Goal: Information Seeking & Learning: Learn about a topic

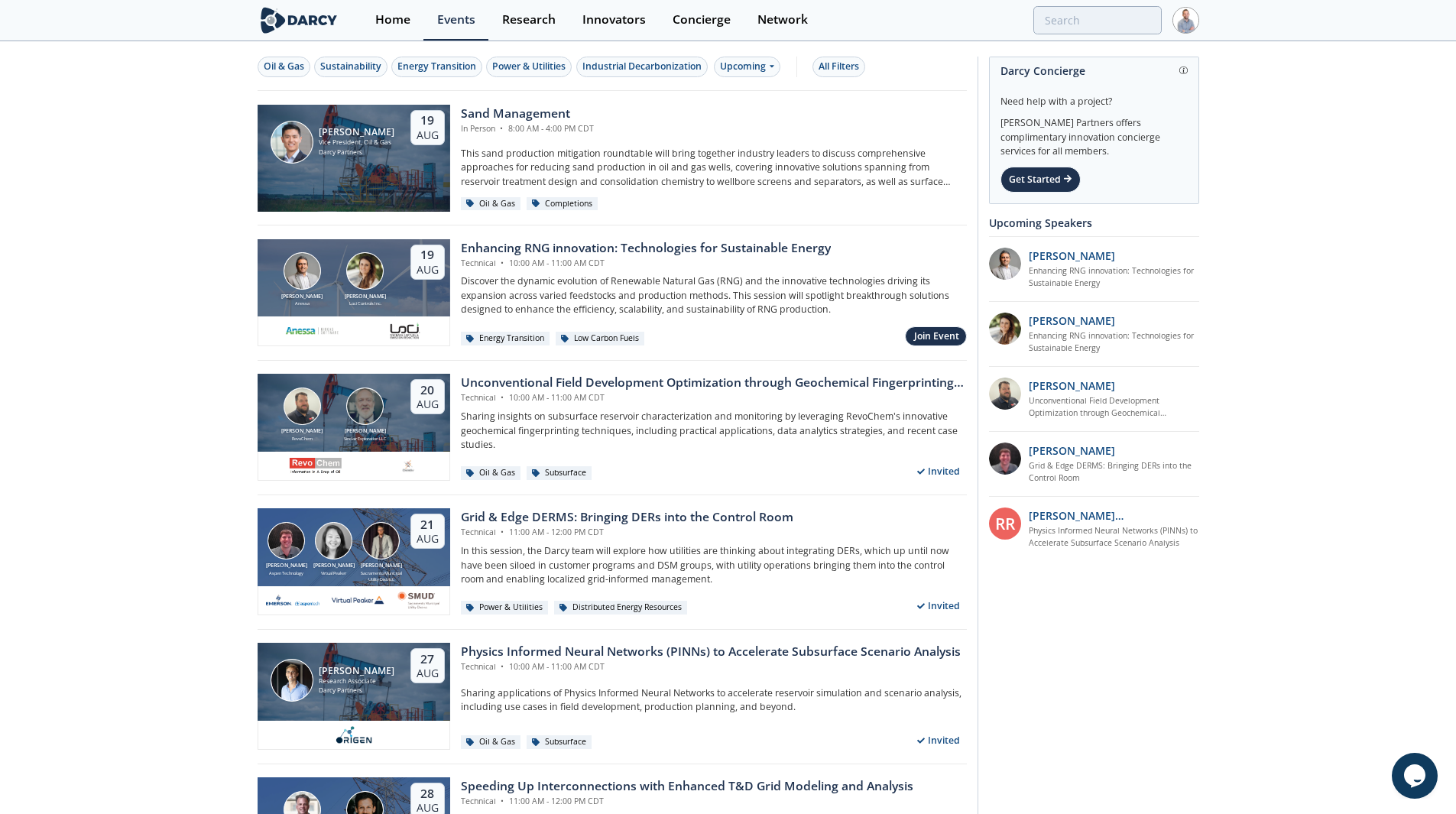
click at [331, 17] on img at bounding box center [299, 20] width 83 height 27
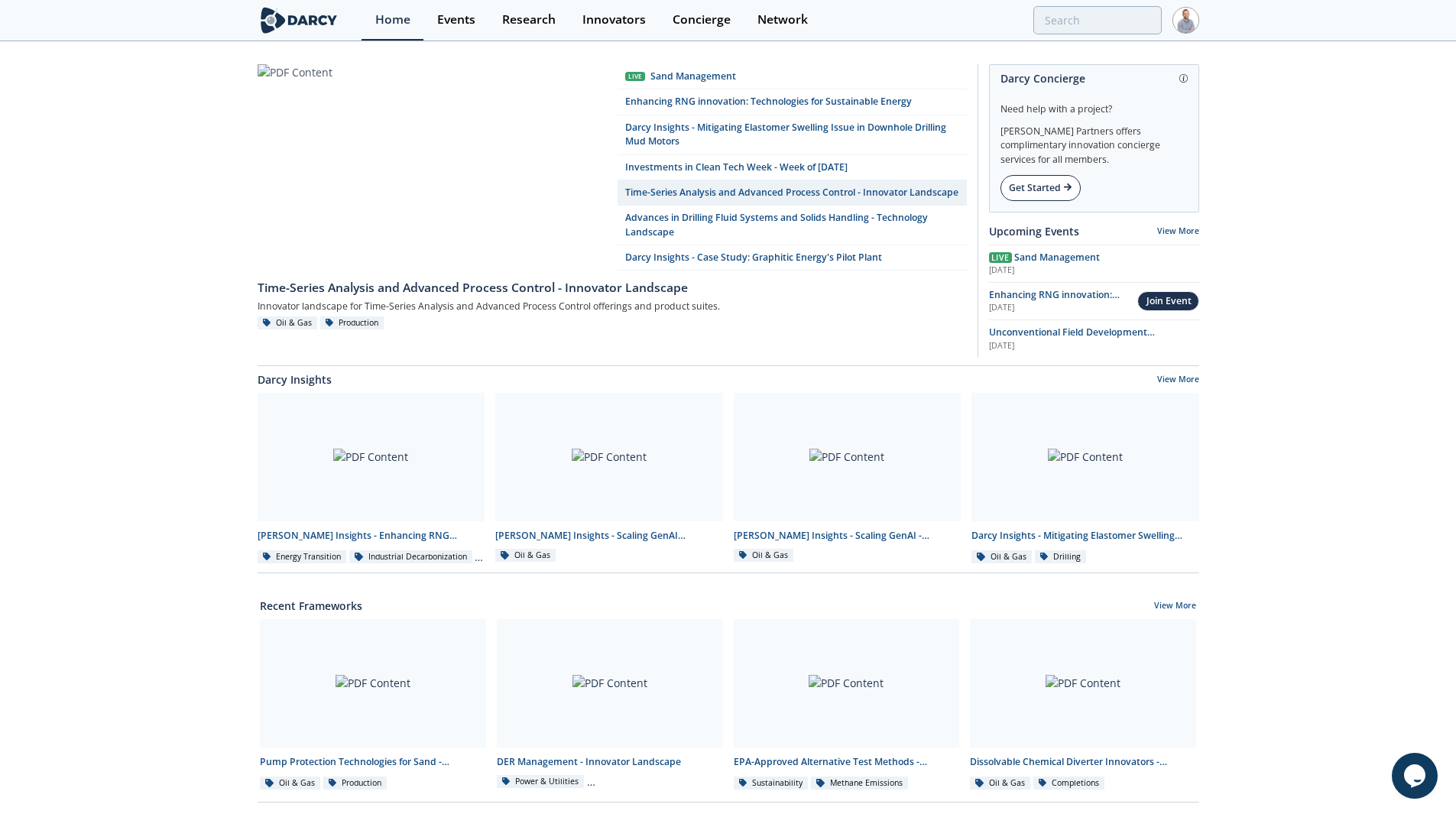
click at [1046, 190] on div "Get Started" at bounding box center [1041, 188] width 80 height 26
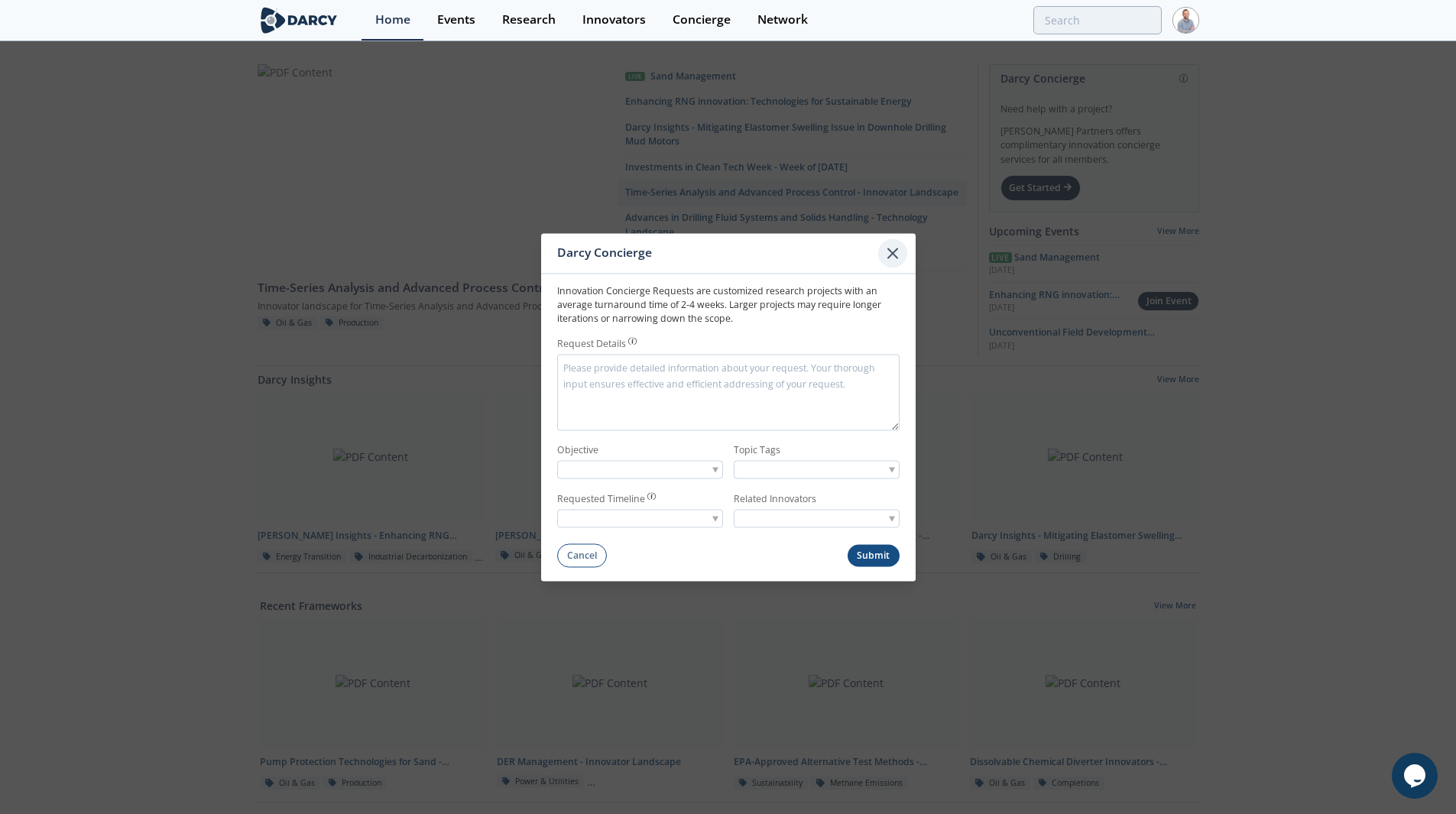
click at [889, 258] on icon at bounding box center [893, 253] width 19 height 18
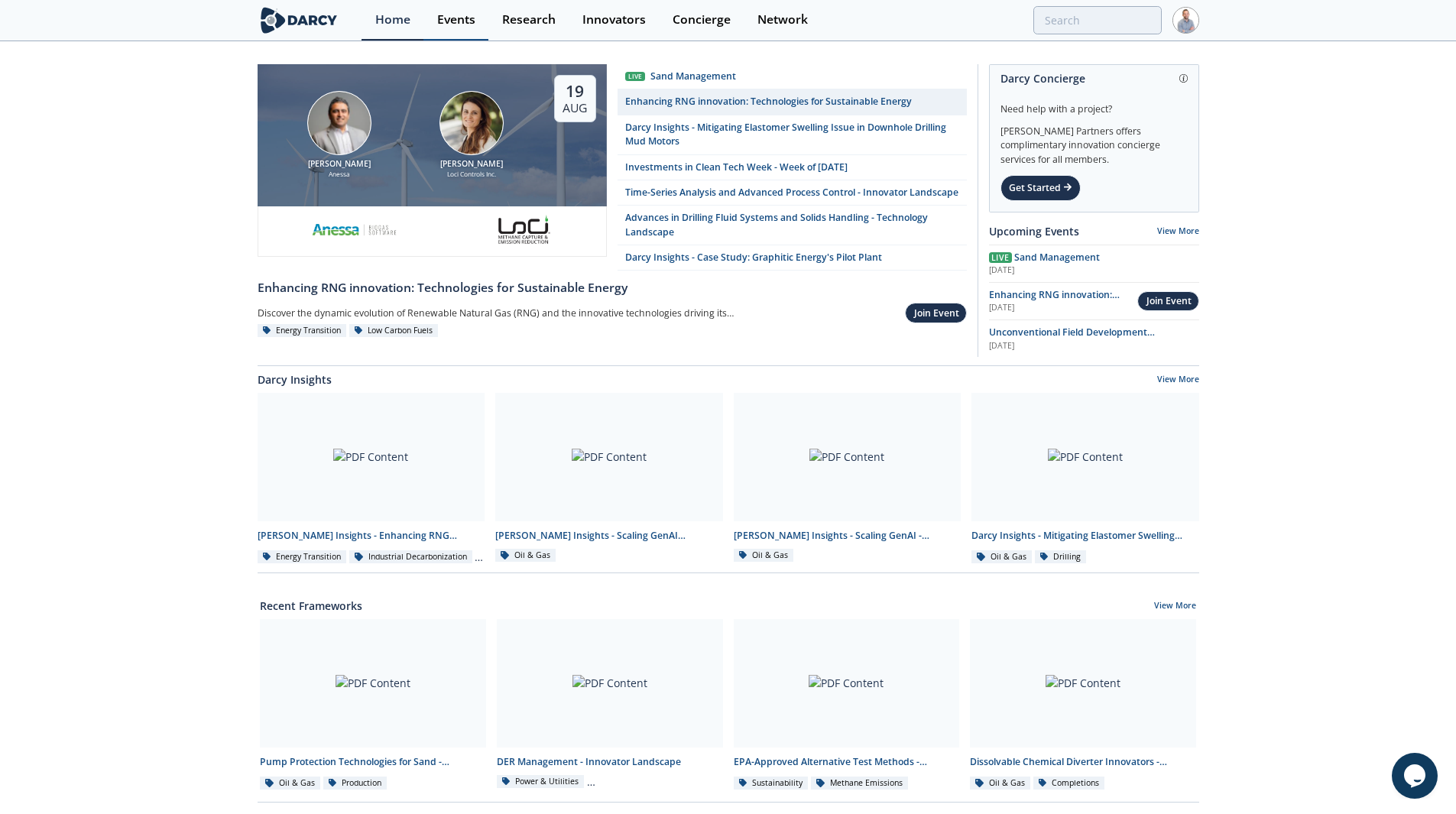
click at [471, 24] on div "Events" at bounding box center [457, 20] width 39 height 12
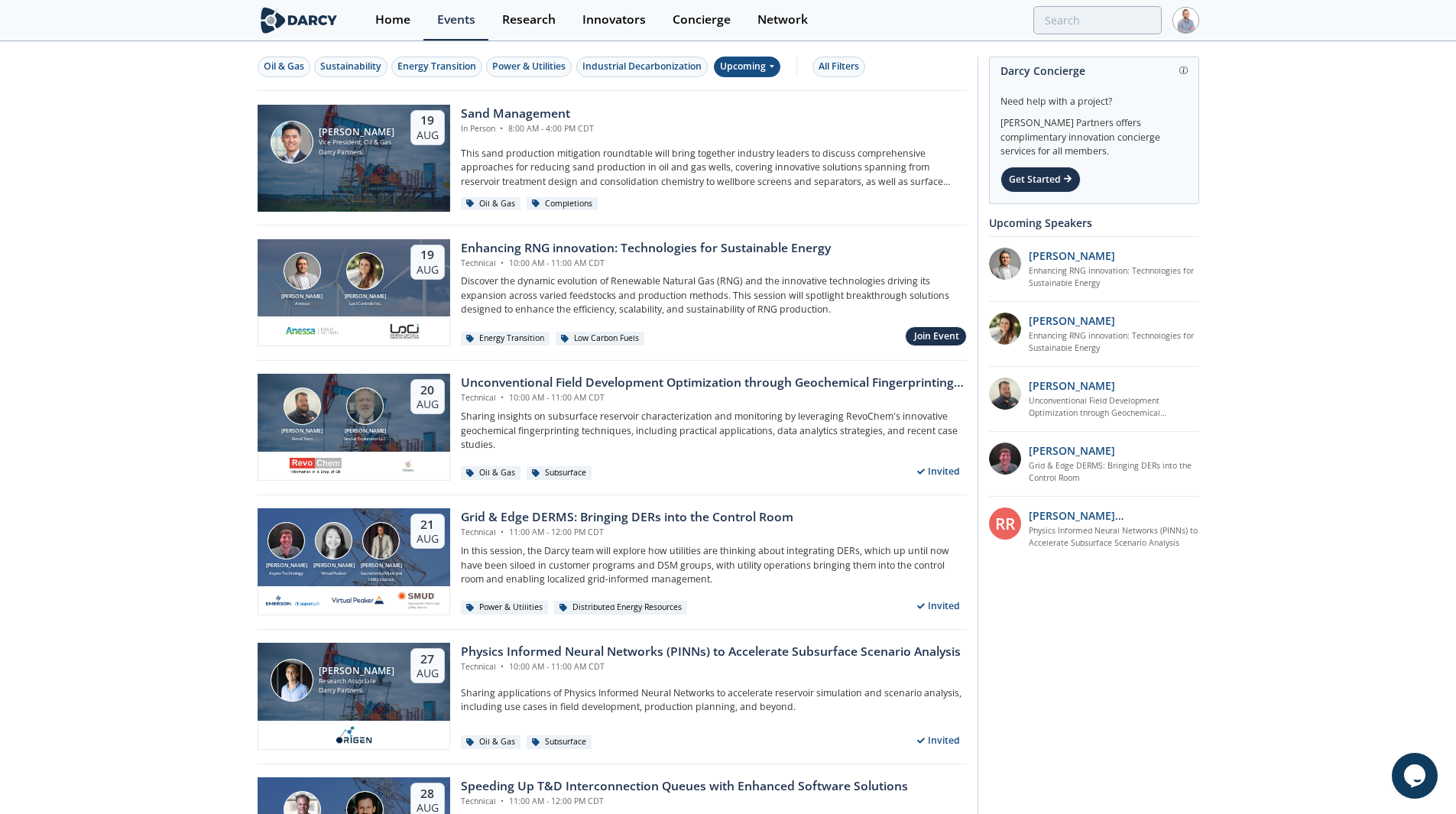
click at [742, 68] on div "Upcoming" at bounding box center [747, 66] width 66 height 21
click at [740, 119] on div "Past" at bounding box center [766, 117] width 95 height 25
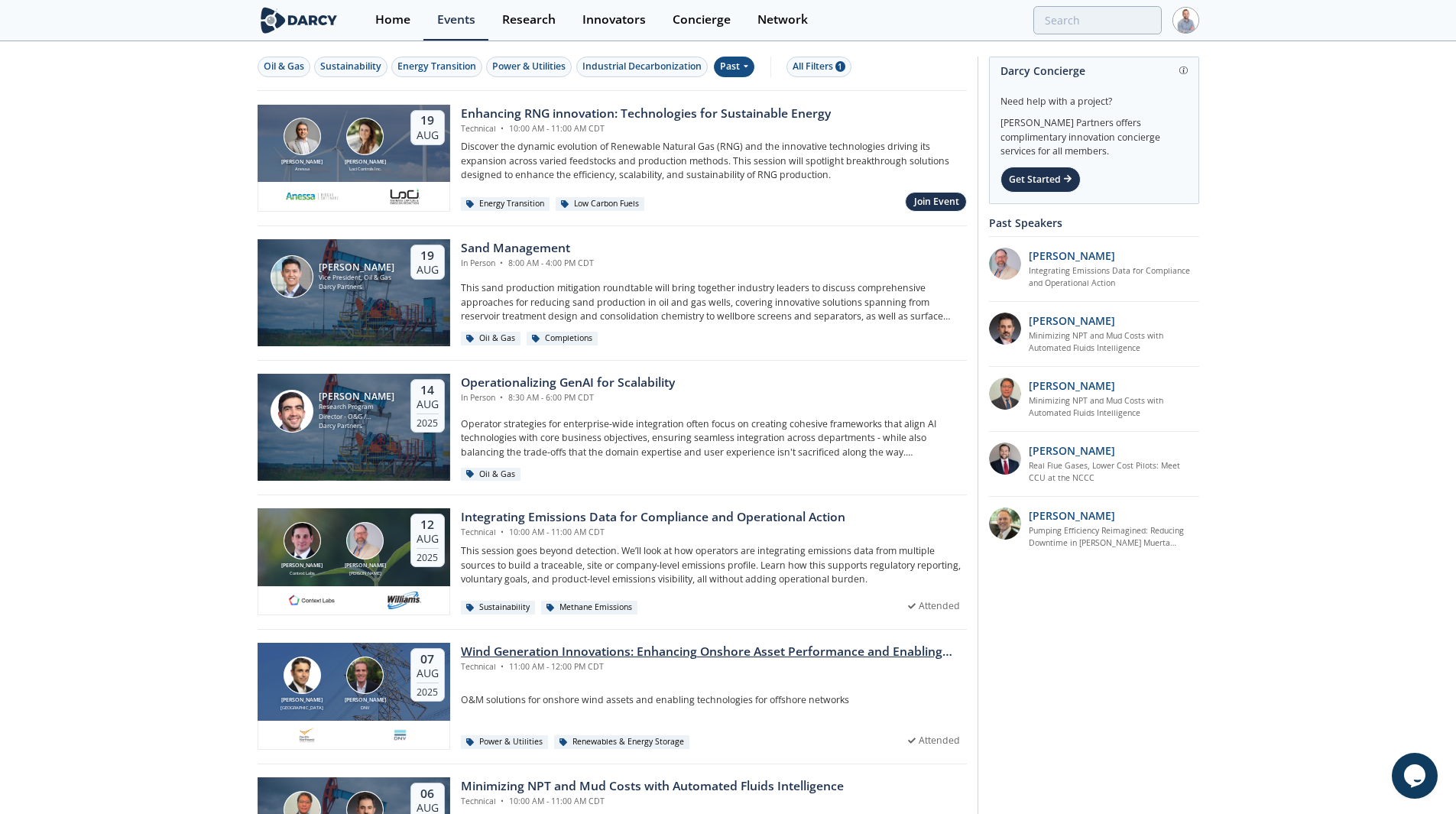
click at [534, 648] on div "Wind Generation Innovations: Enhancing Onshore Asset Performance and Enabling O…" at bounding box center [714, 652] width 506 height 18
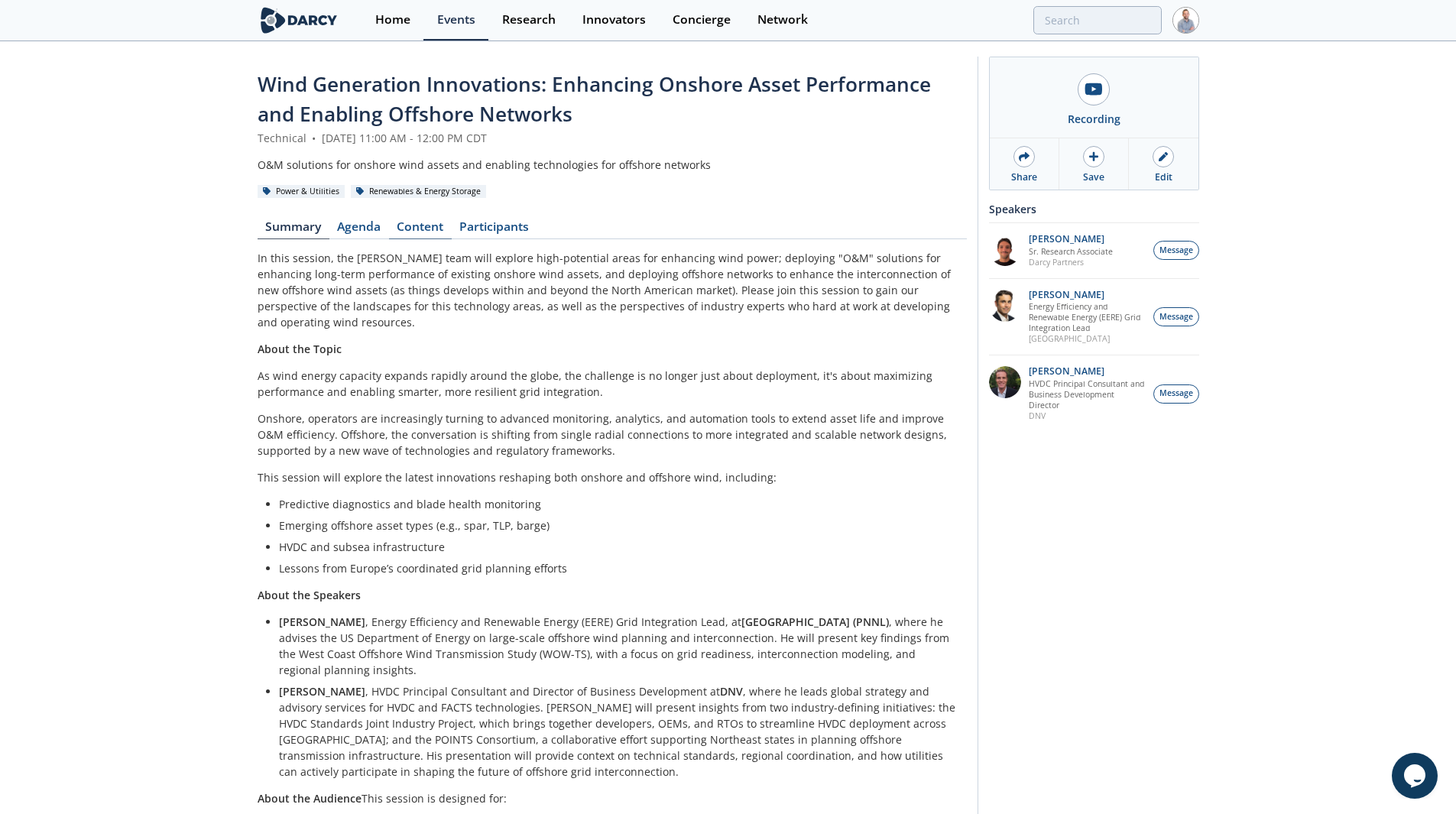
click at [420, 230] on link "Content" at bounding box center [420, 230] width 62 height 18
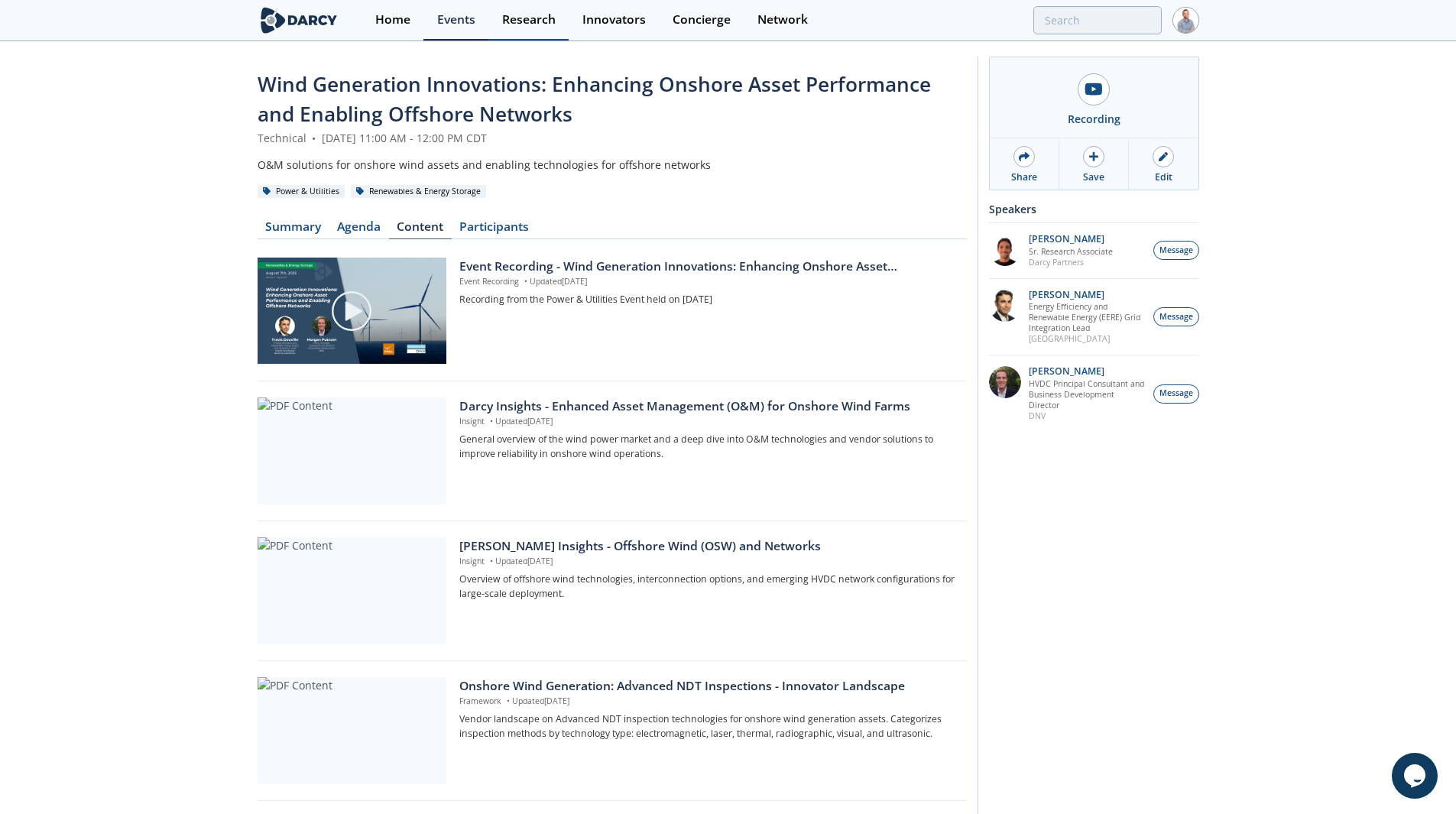
click at [544, 26] on div "Research" at bounding box center [528, 20] width 53 height 12
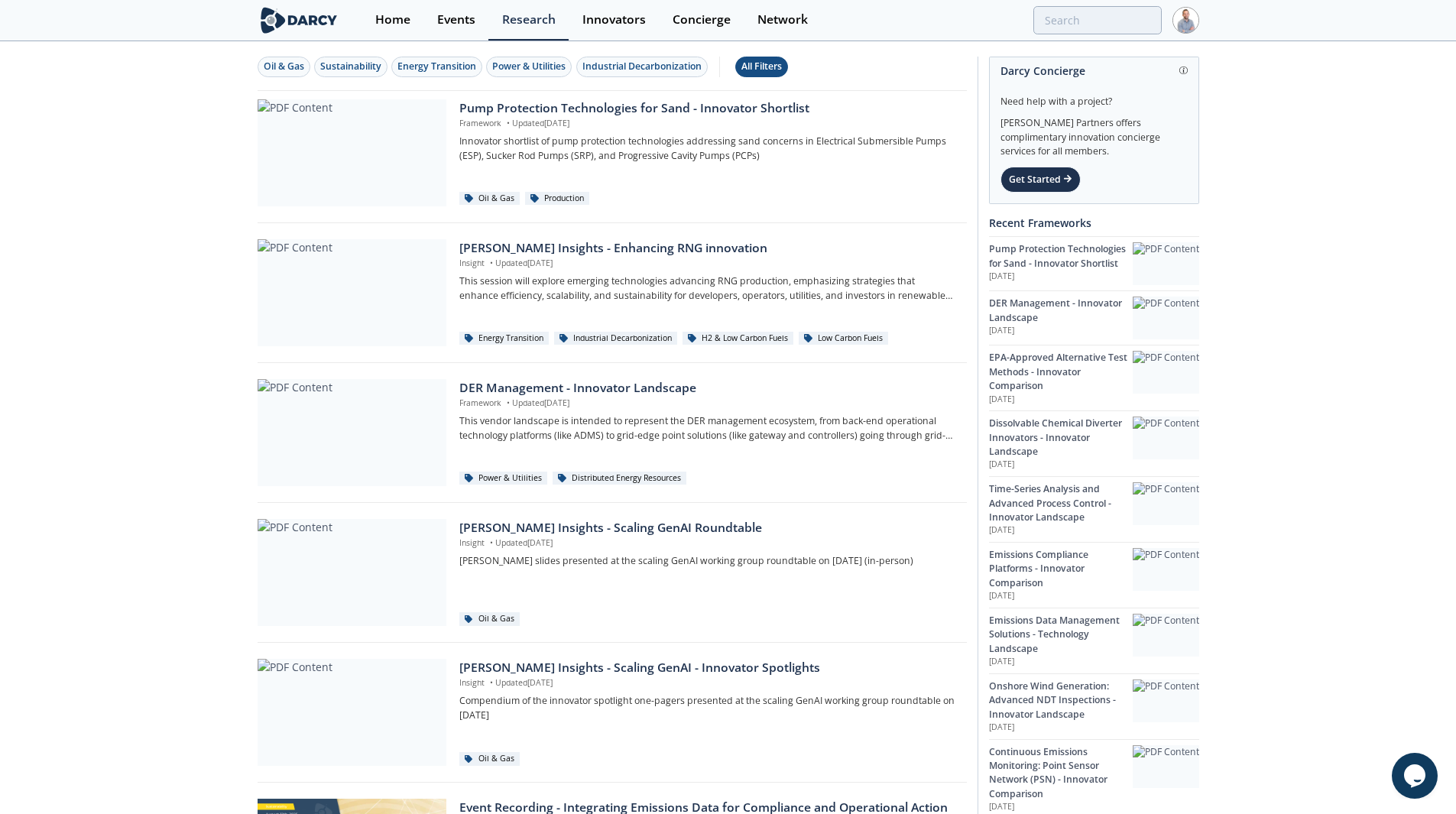
click at [781, 67] on div "All Filters" at bounding box center [762, 66] width 41 height 14
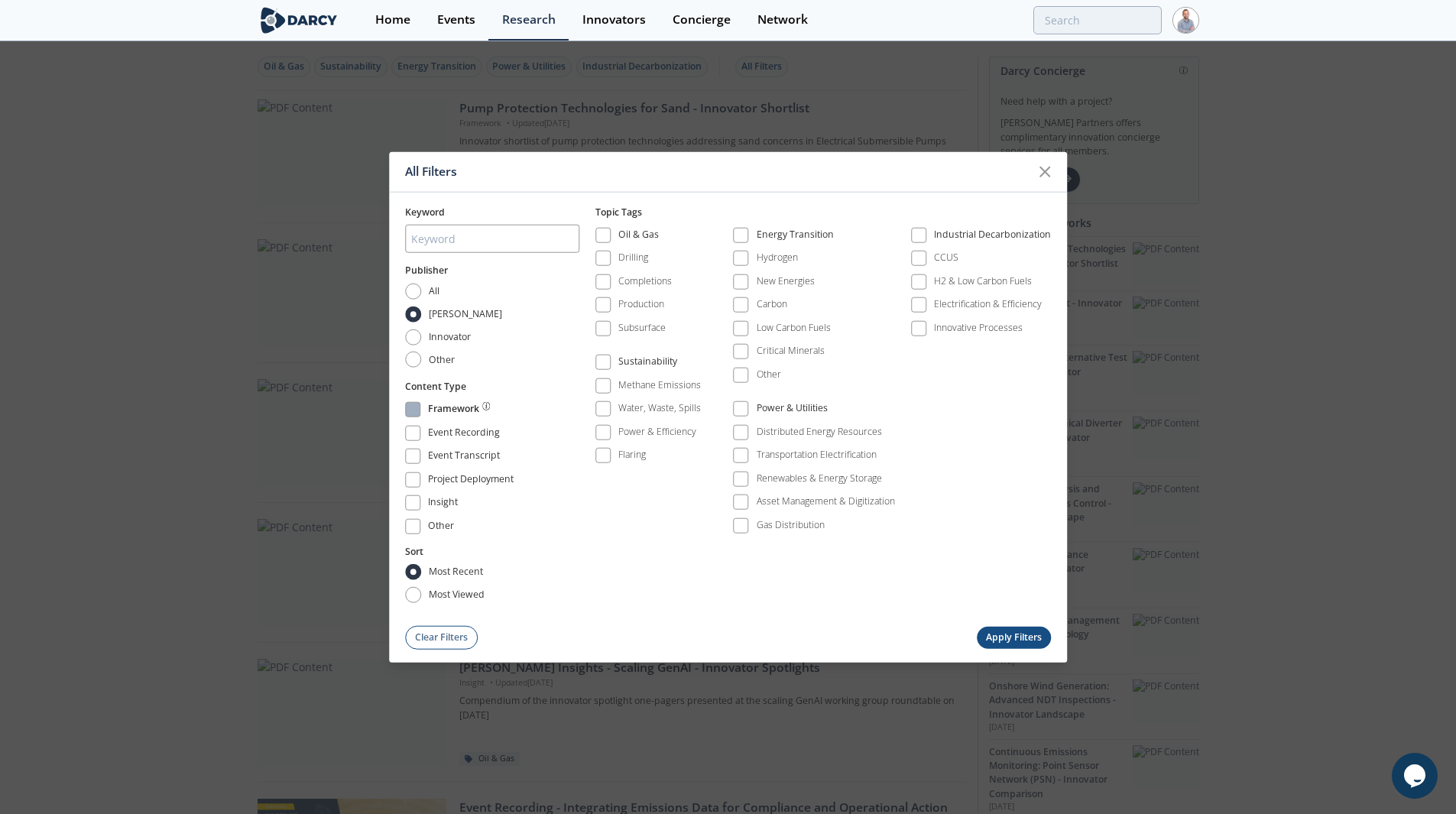
click at [460, 405] on div "Framework" at bounding box center [453, 411] width 51 height 18
click at [811, 478] on div "Renewables & Energy Storage" at bounding box center [819, 479] width 126 height 14
click at [1013, 635] on button "Apply Filters" at bounding box center [1014, 637] width 75 height 22
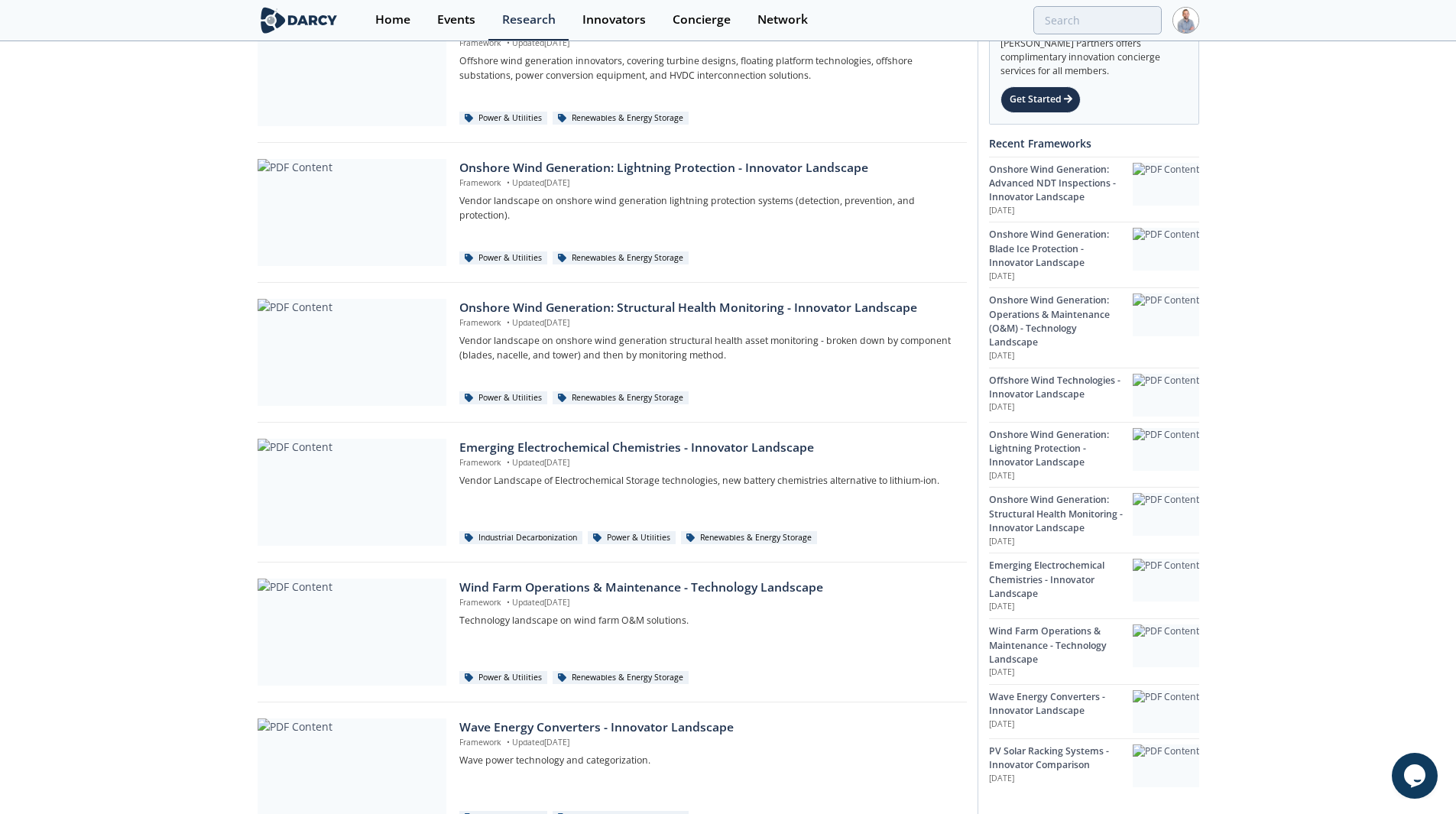
scroll to position [535, 0]
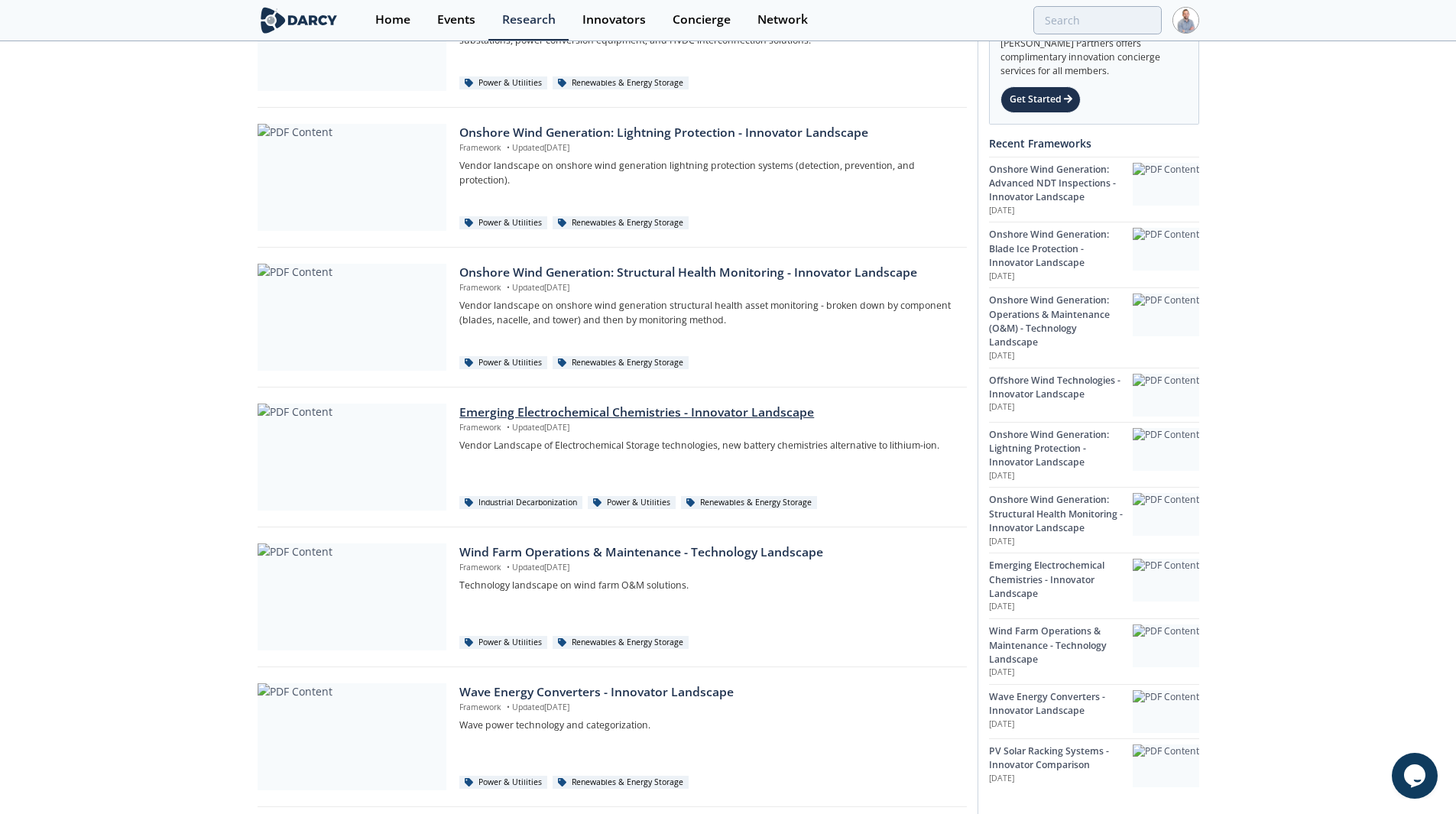
click at [592, 415] on div "Emerging Electrochemical Chemistries - Innovator Landscape" at bounding box center [707, 412] width 496 height 18
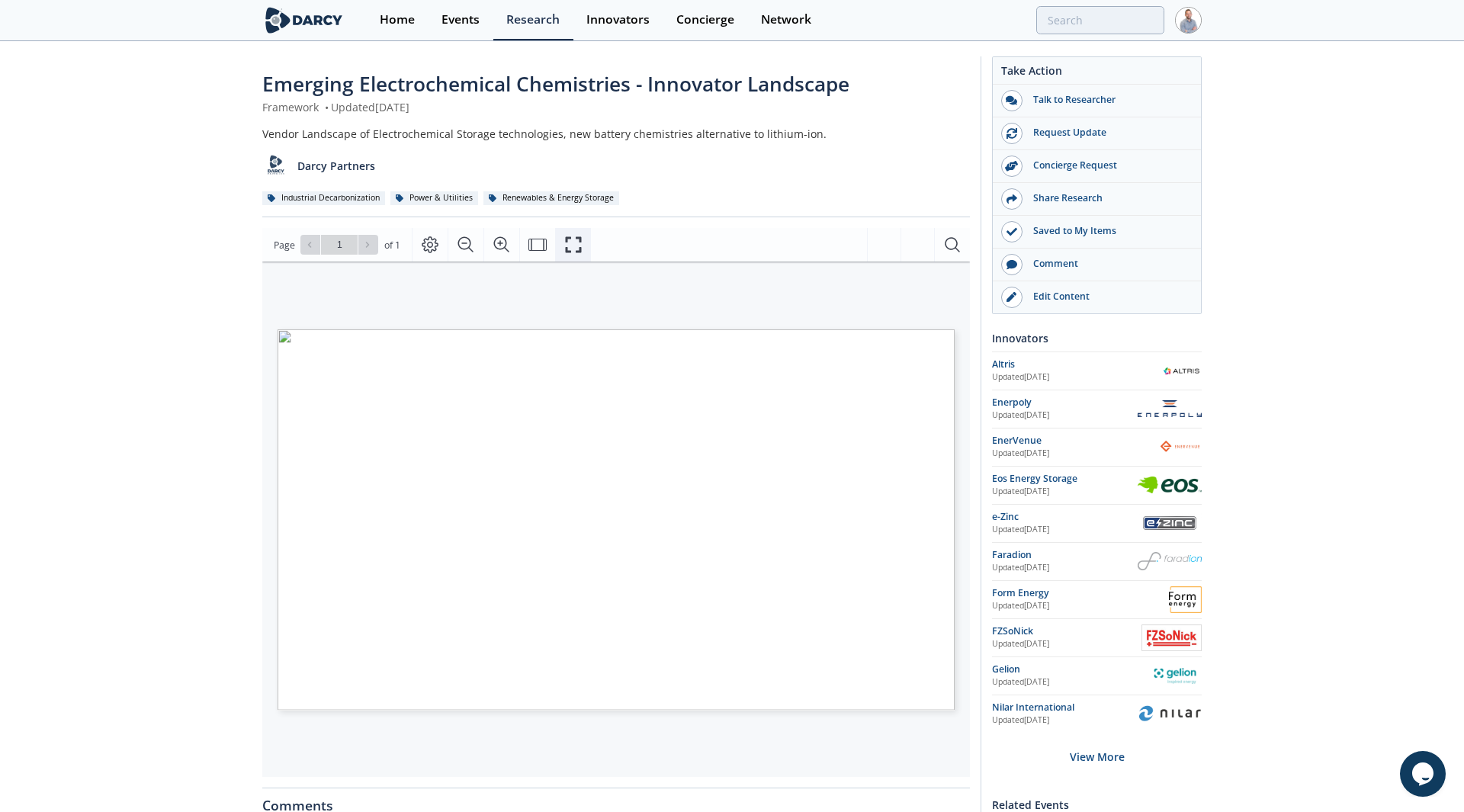
click at [573, 249] on icon "Fullscreen" at bounding box center [574, 245] width 18 height 18
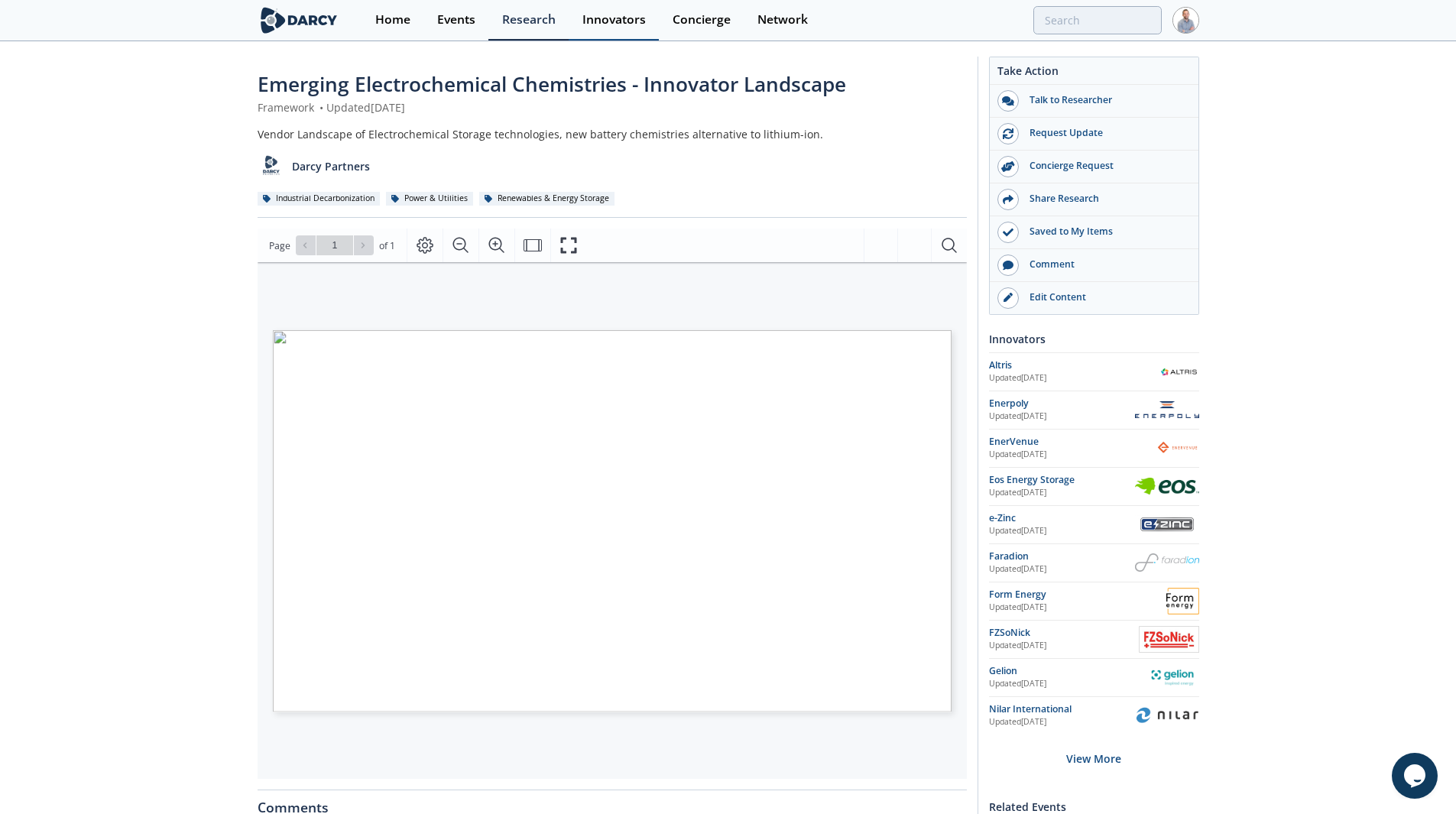
click at [597, 22] on div "Innovators" at bounding box center [614, 20] width 63 height 12
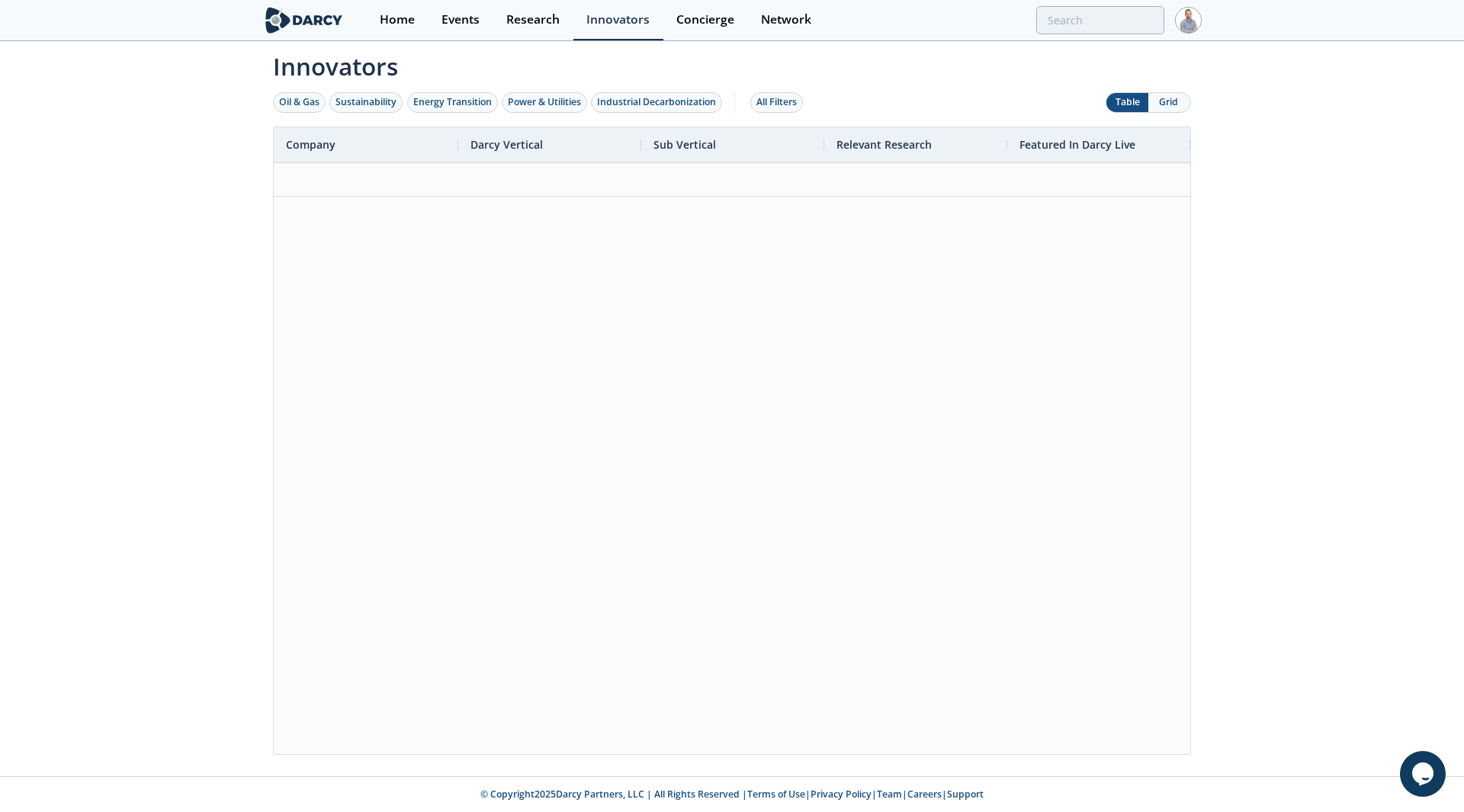
click at [1176, 98] on button "Grid" at bounding box center [1169, 102] width 42 height 19
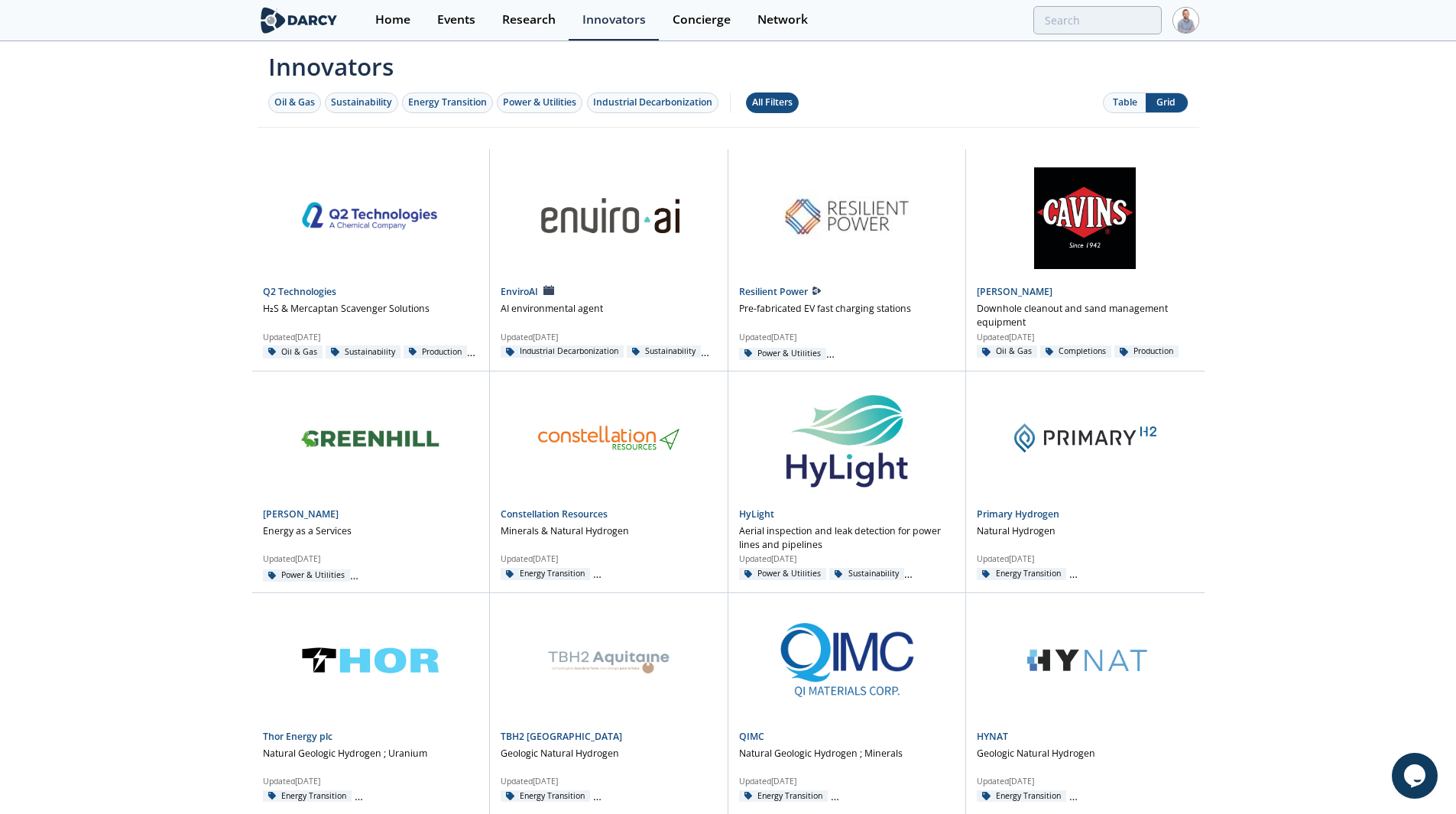
click at [789, 99] on div "All Filters" at bounding box center [772, 103] width 41 height 14
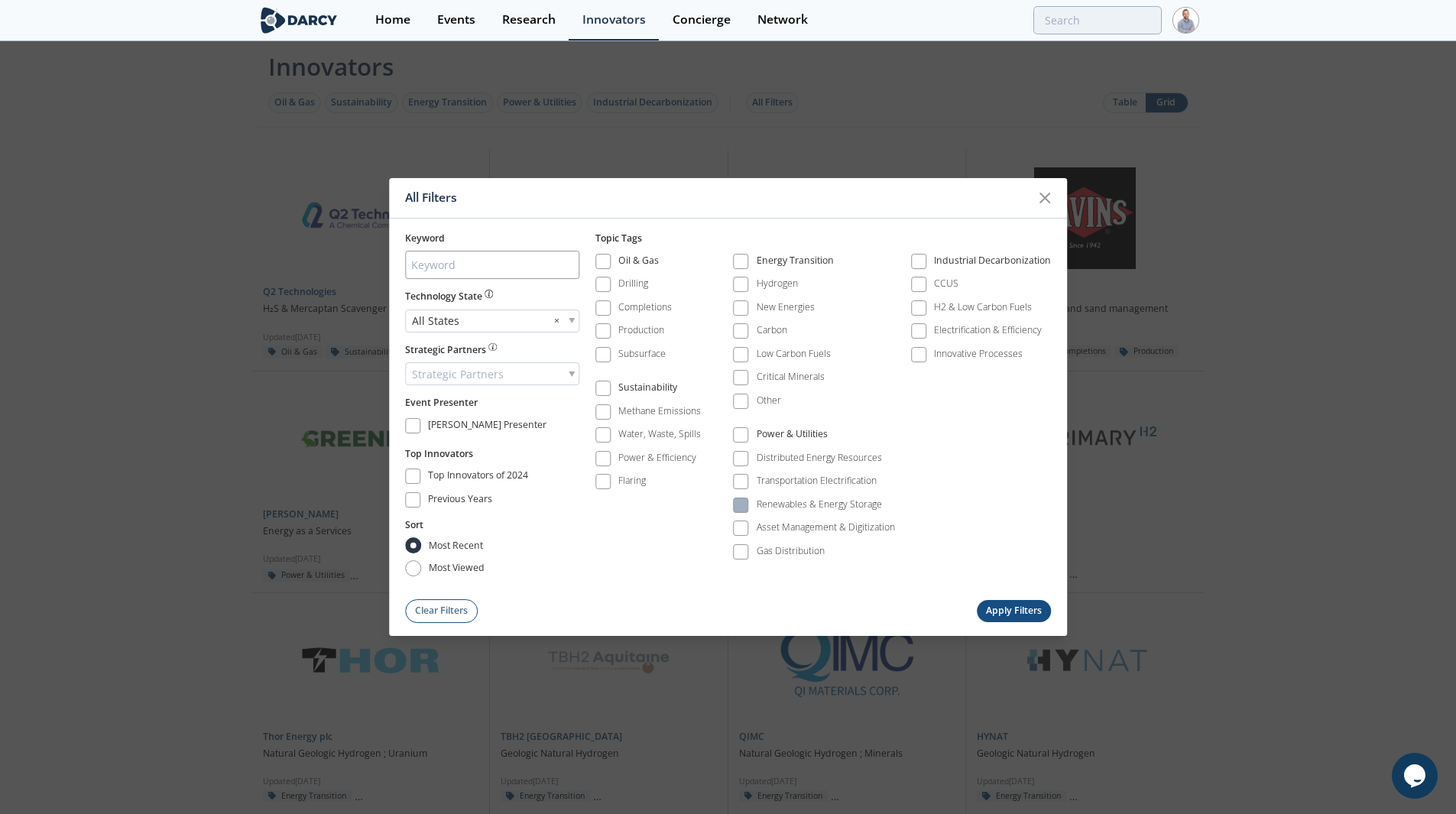
click at [786, 499] on div "Renewables & Energy Storage" at bounding box center [819, 504] width 126 height 14
click at [1013, 609] on button "Apply Filters" at bounding box center [1014, 610] width 75 height 22
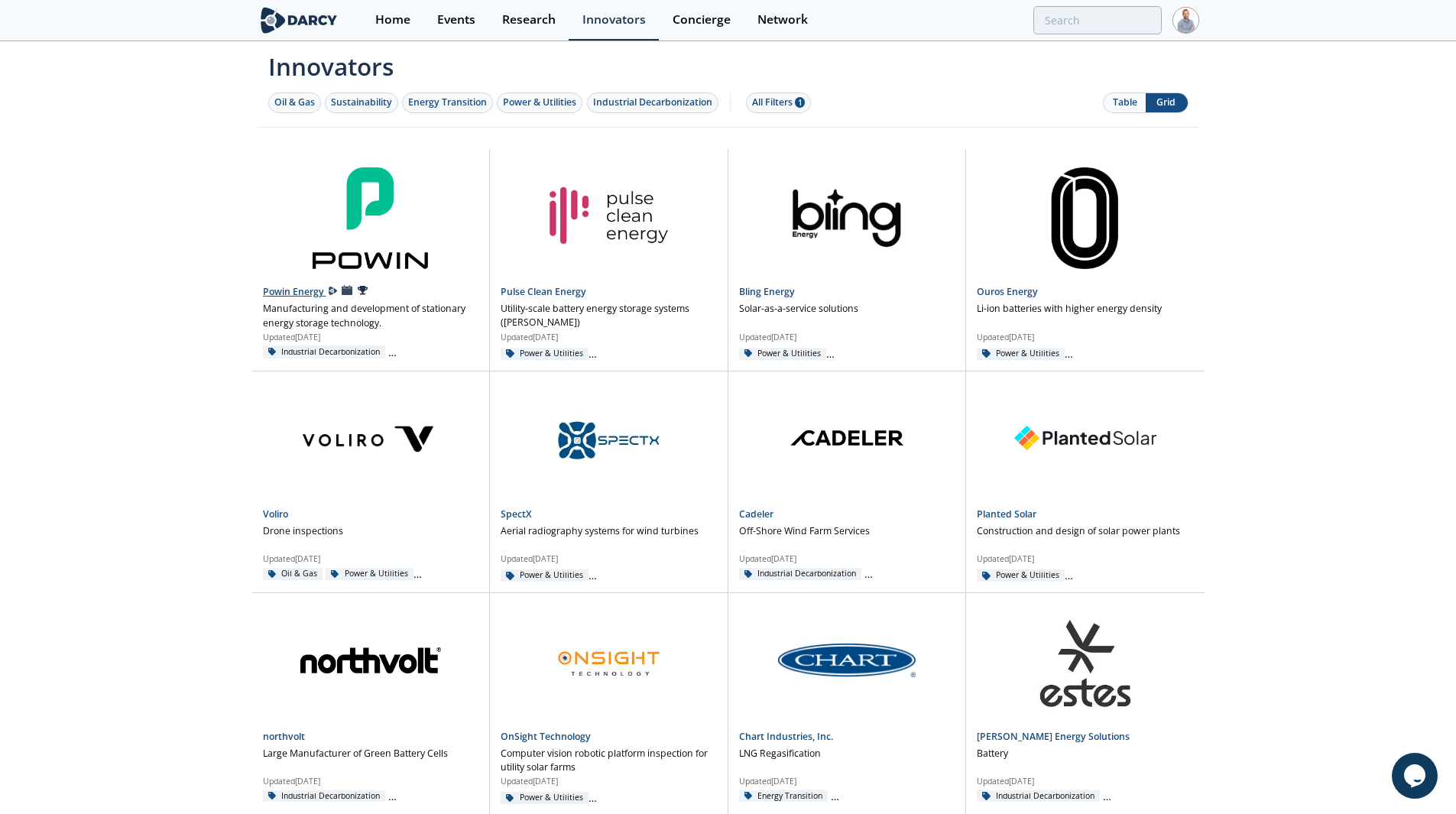
click at [372, 200] on link at bounding box center [371, 213] width 217 height 129
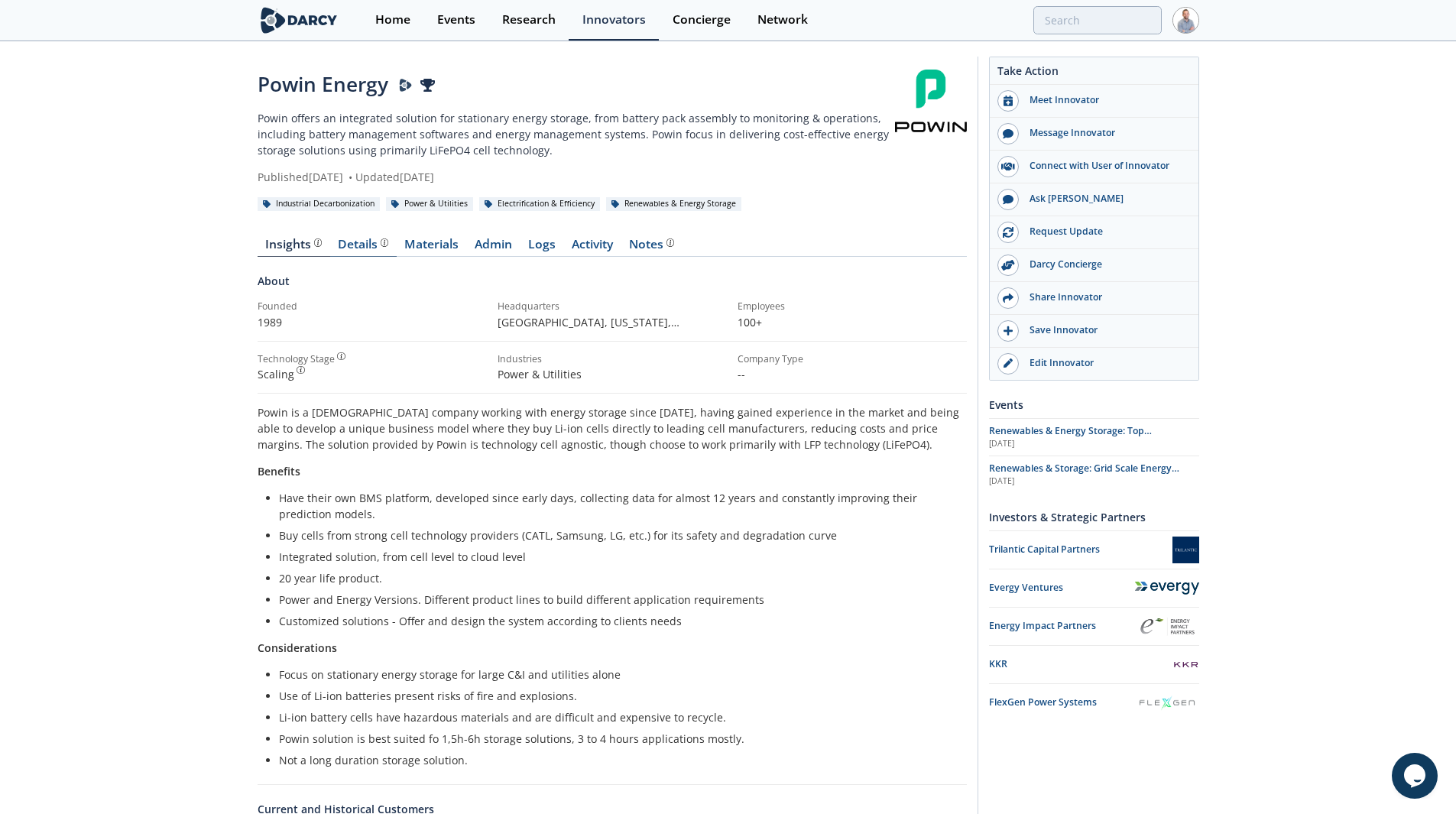
click at [364, 238] on div "Details" at bounding box center [362, 244] width 50 height 12
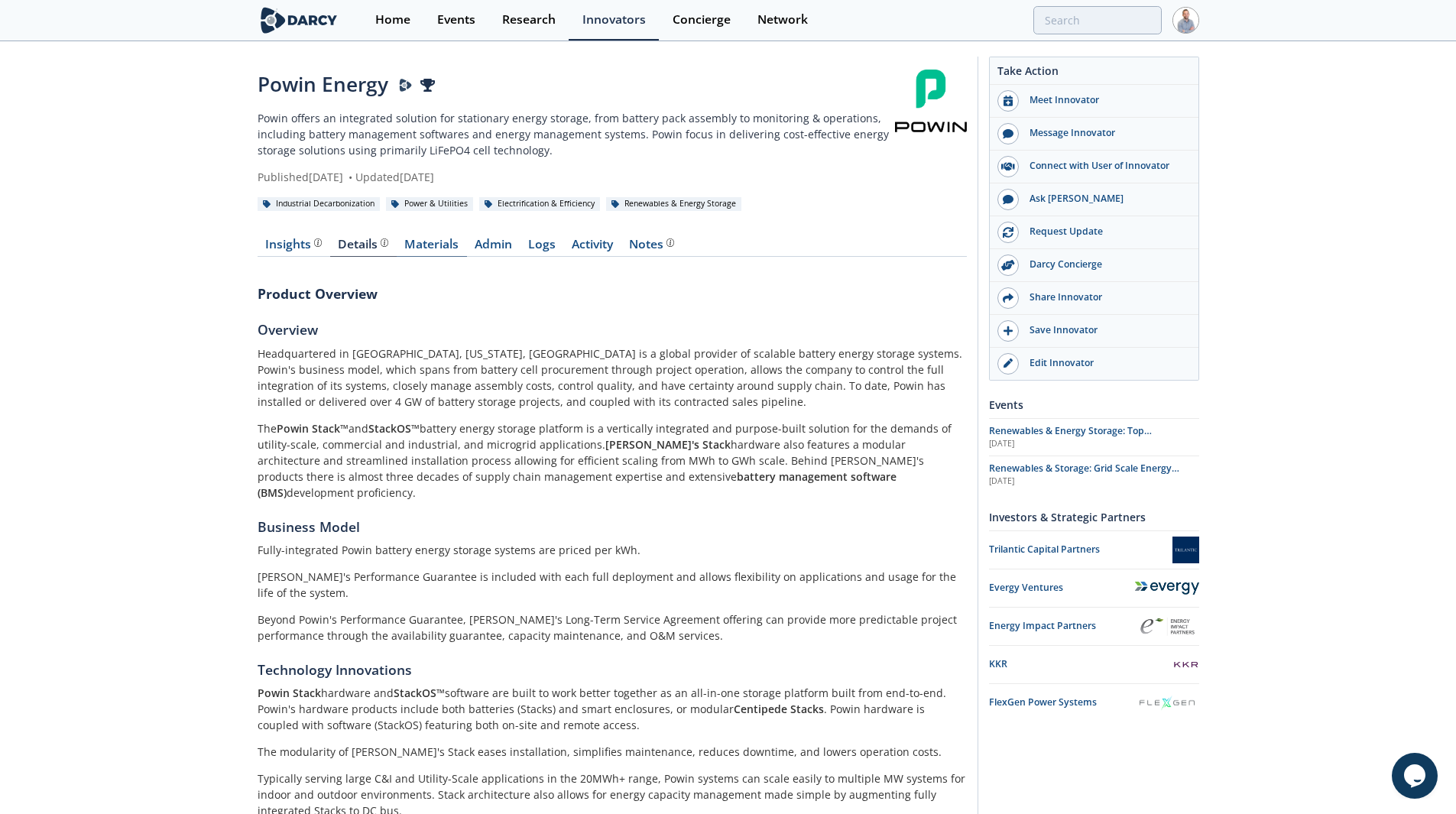
click at [425, 238] on link "Materials" at bounding box center [431, 247] width 70 height 18
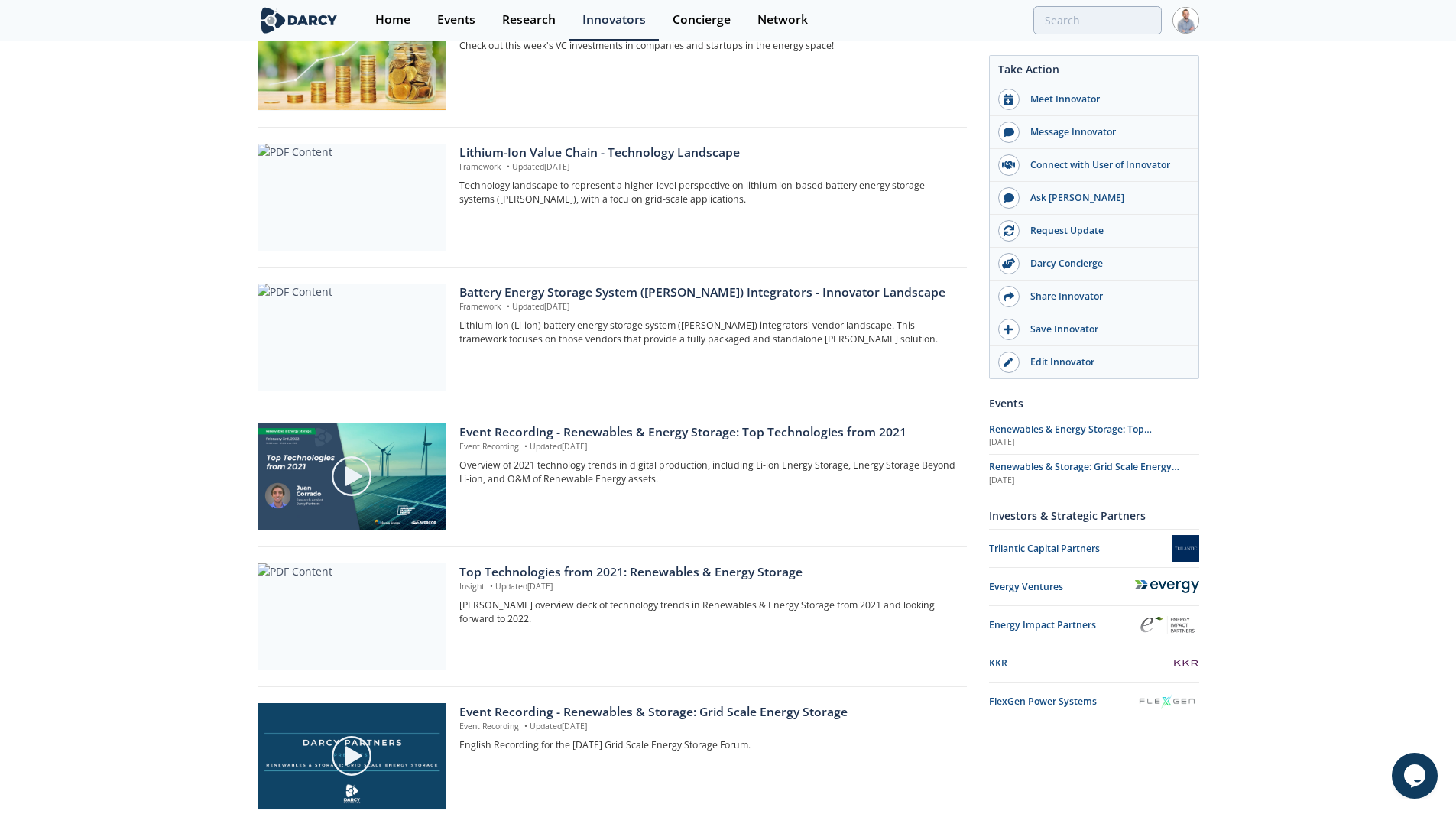
scroll to position [14, 0]
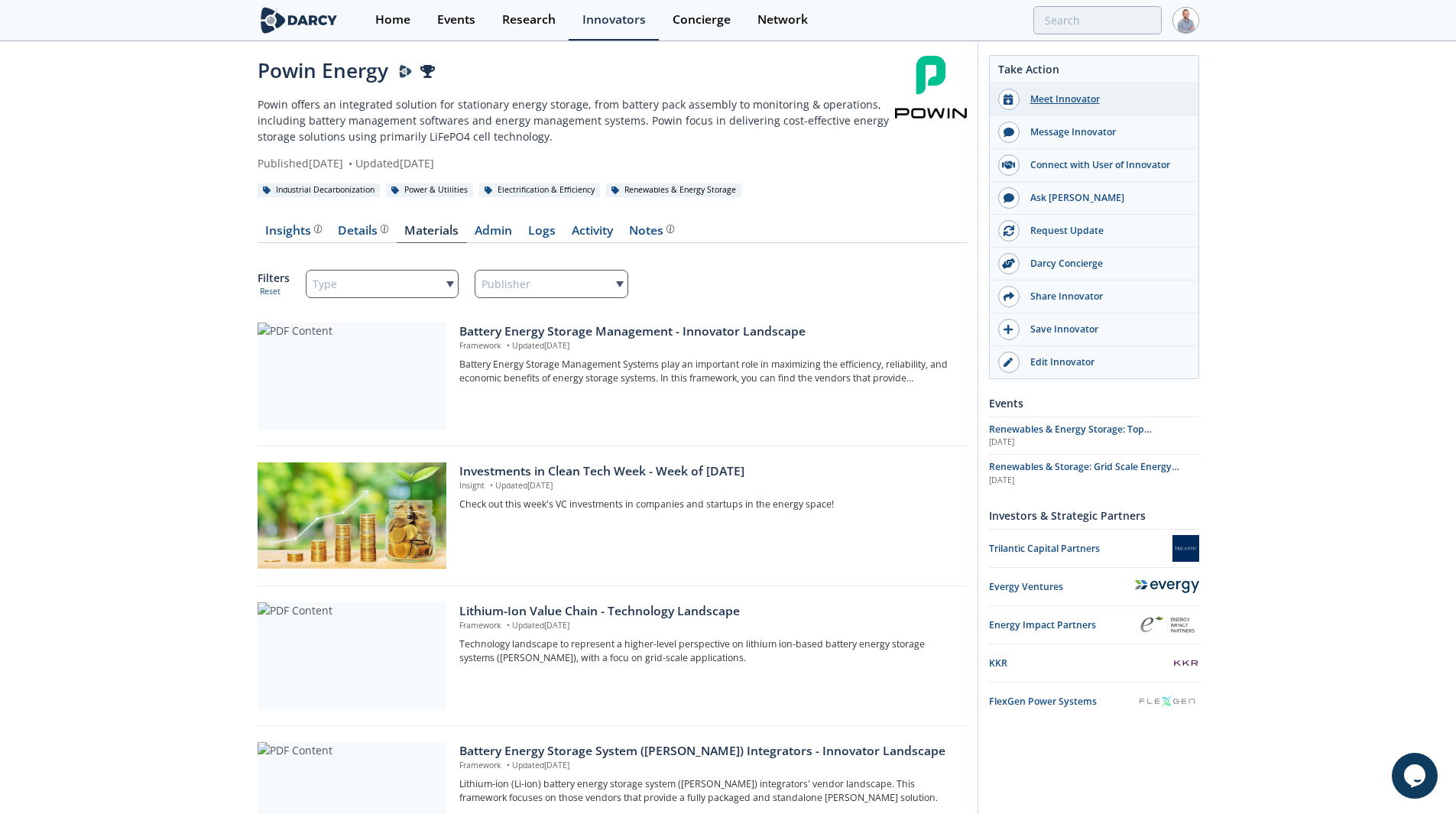
click at [1048, 94] on div "Meet Innovator" at bounding box center [1105, 99] width 171 height 14
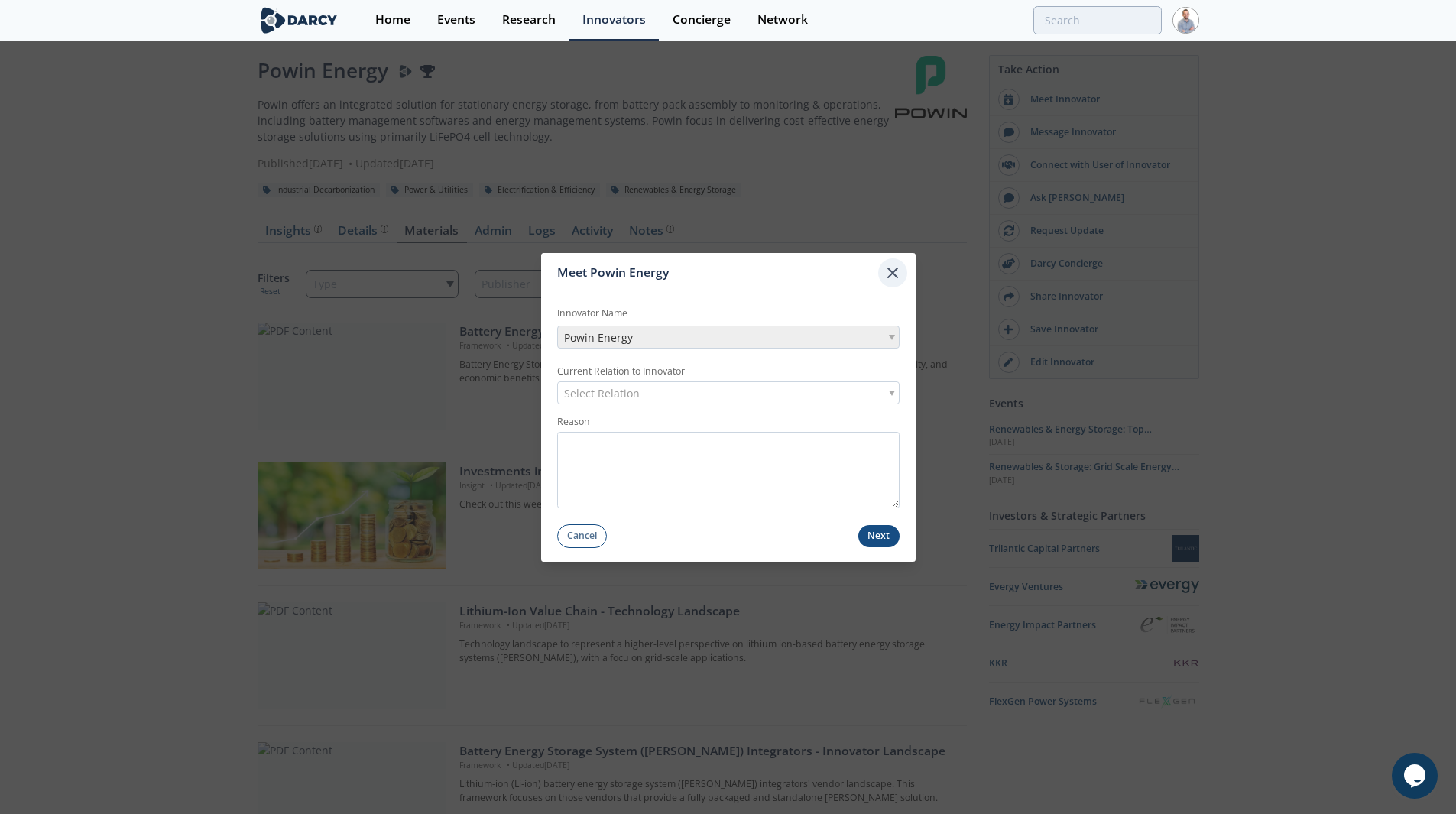
click at [899, 279] on icon at bounding box center [893, 273] width 19 height 18
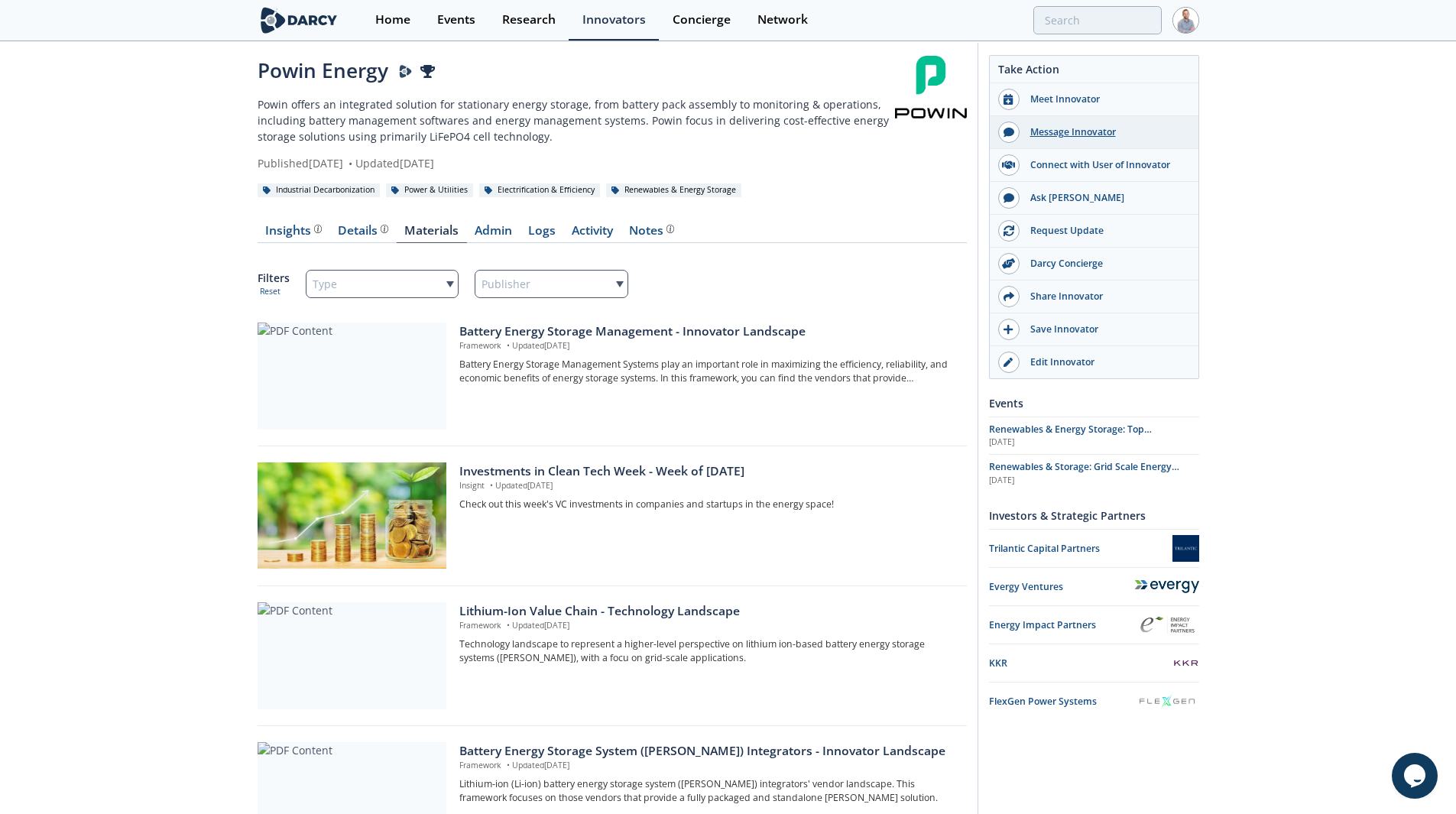
click at [1084, 135] on div "Message Innovator" at bounding box center [1105, 133] width 171 height 14
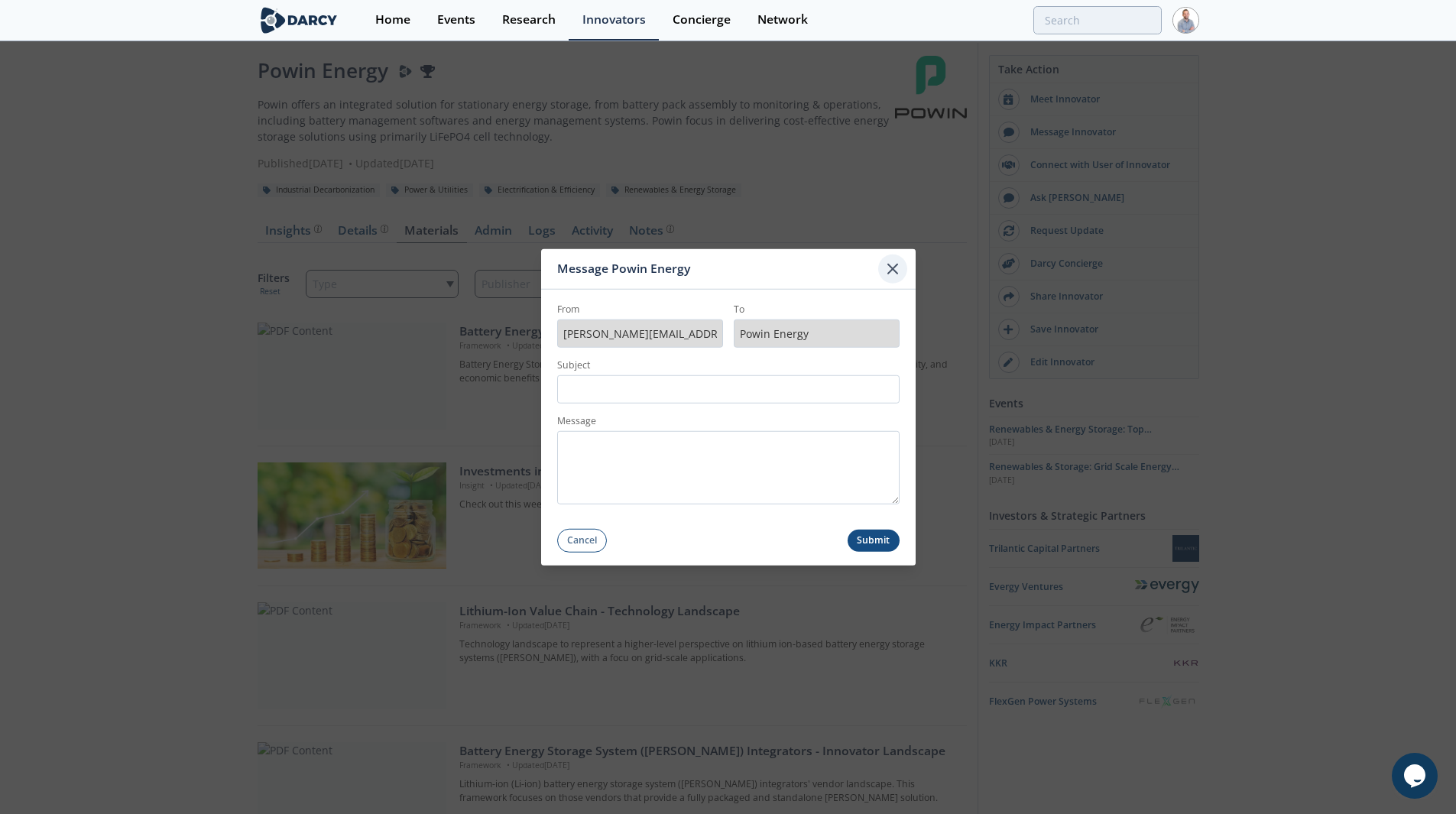
click at [899, 274] on icon at bounding box center [893, 268] width 19 height 18
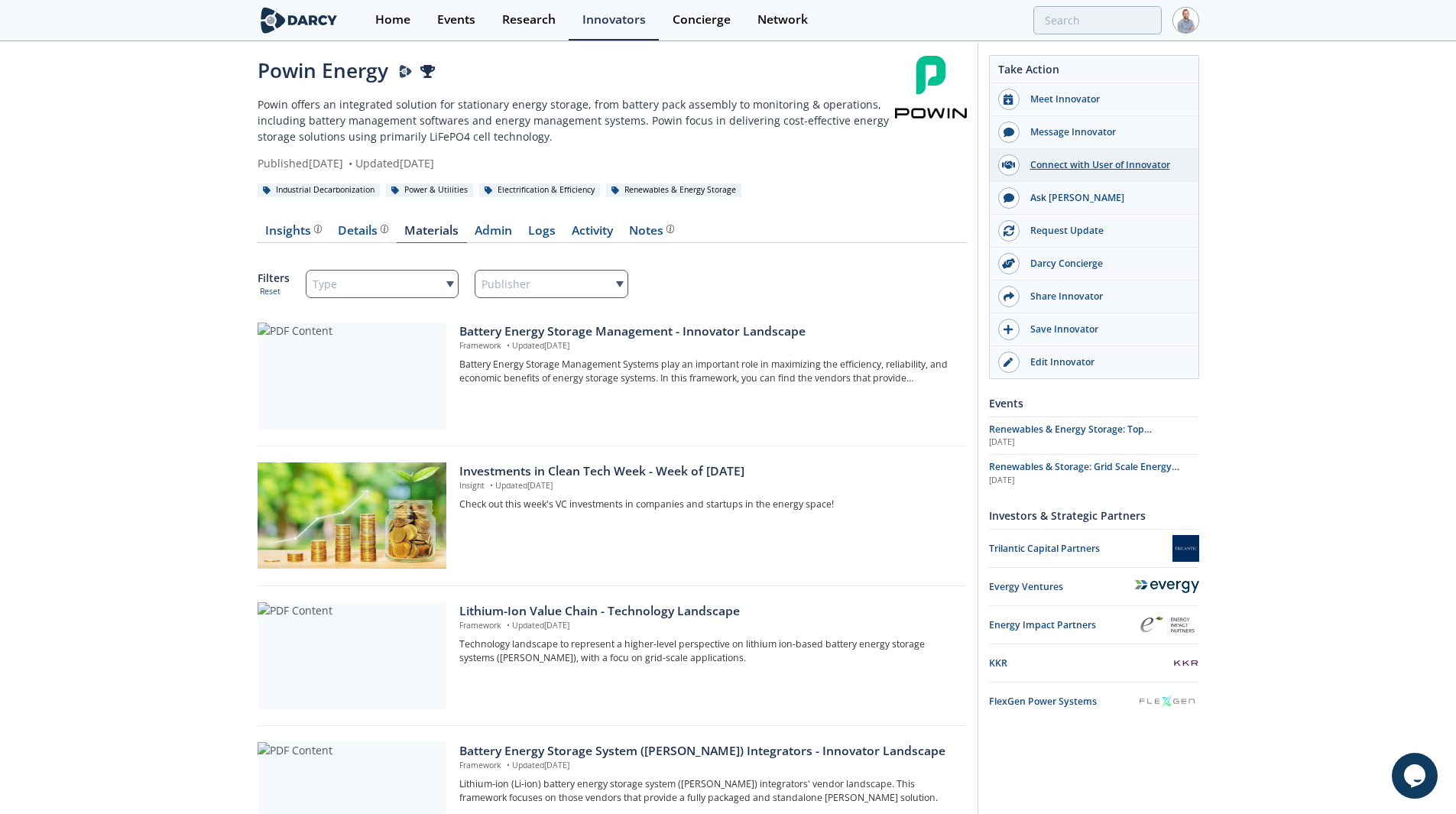
click at [1079, 165] on div "Connect with User of Innovator" at bounding box center [1105, 165] width 171 height 14
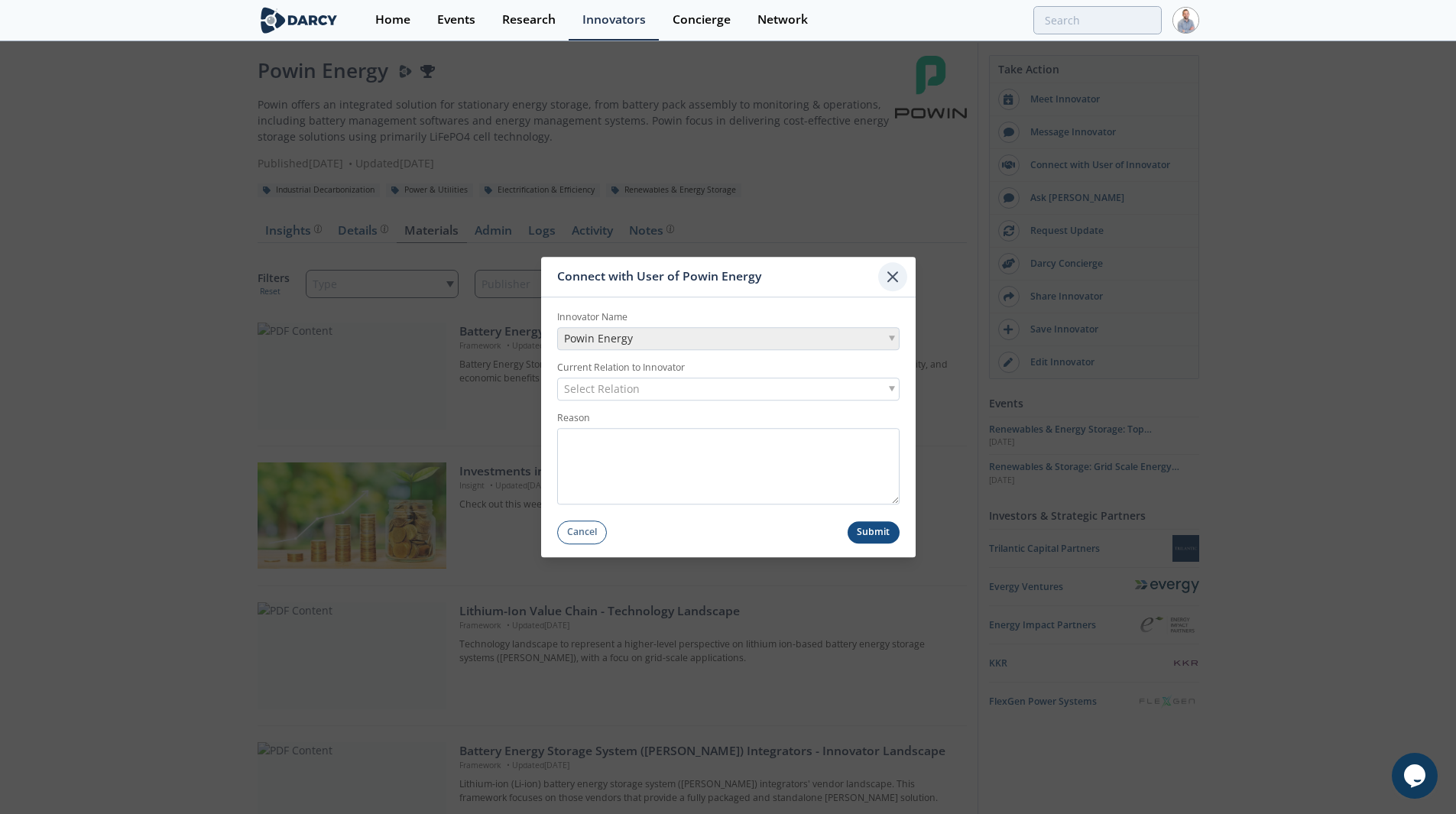
click at [894, 279] on icon at bounding box center [893, 277] width 19 height 18
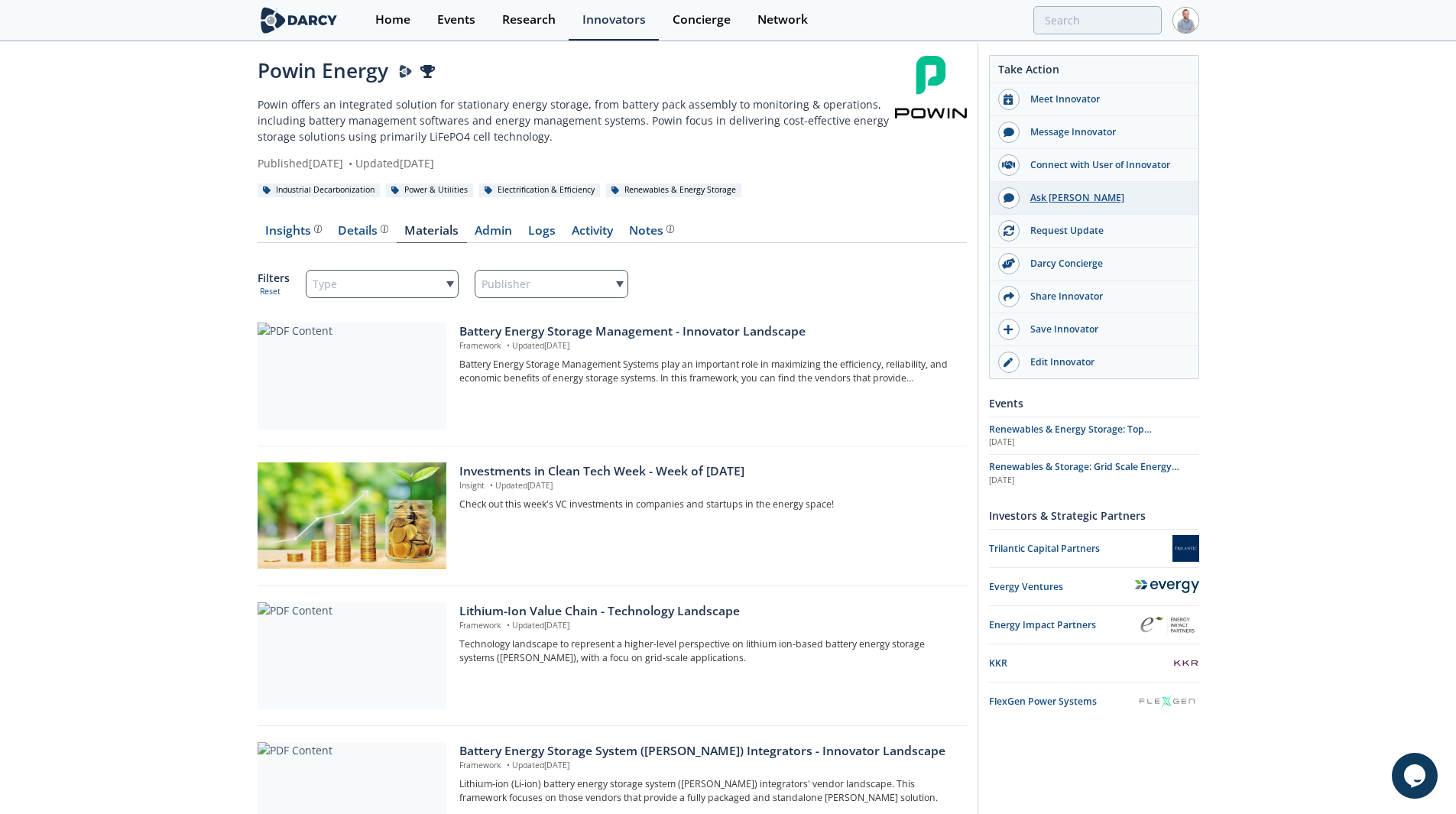
click at [1056, 199] on div "Ask [PERSON_NAME]" at bounding box center [1105, 198] width 171 height 14
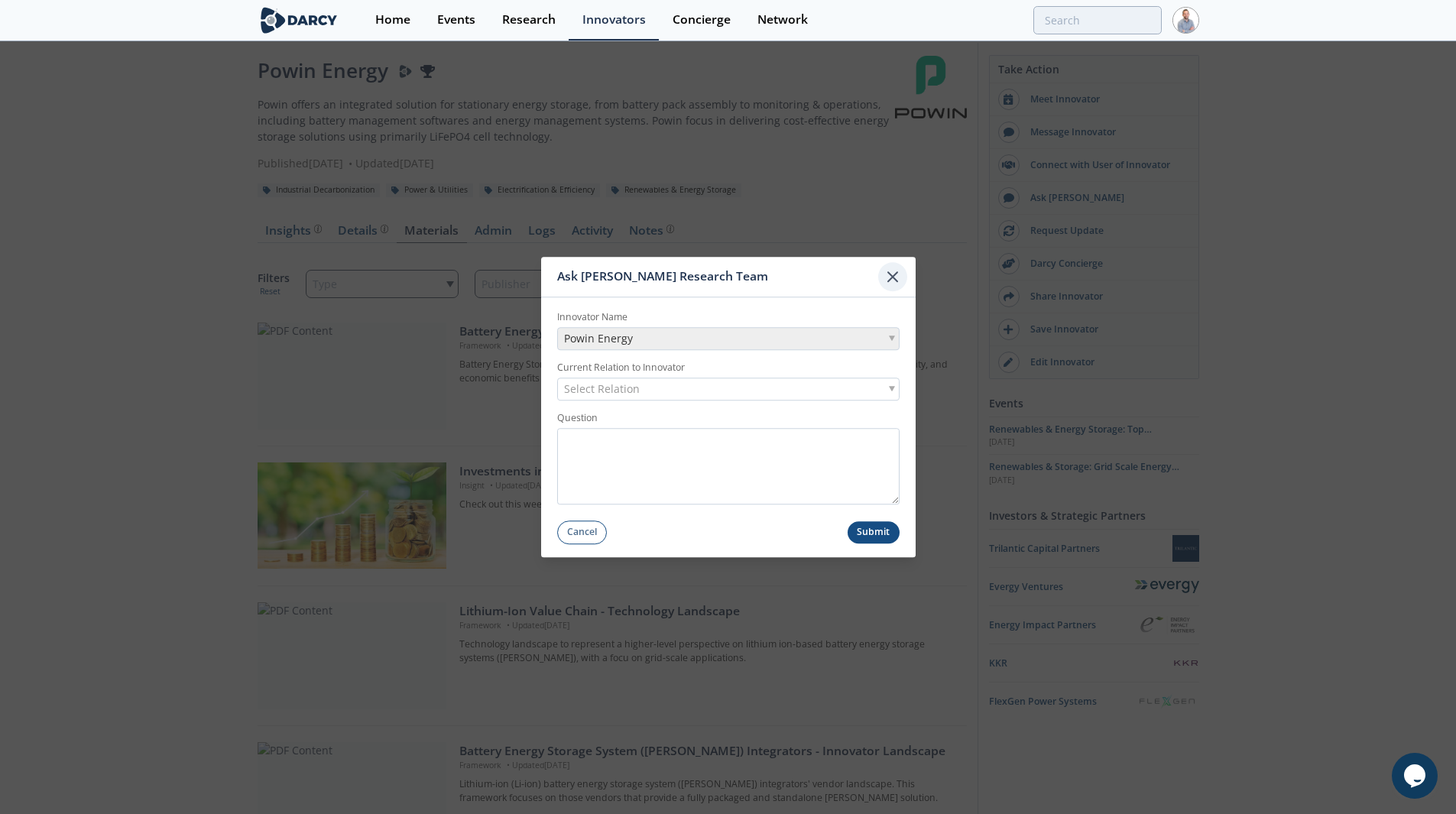
click at [896, 280] on icon at bounding box center [893, 277] width 9 height 9
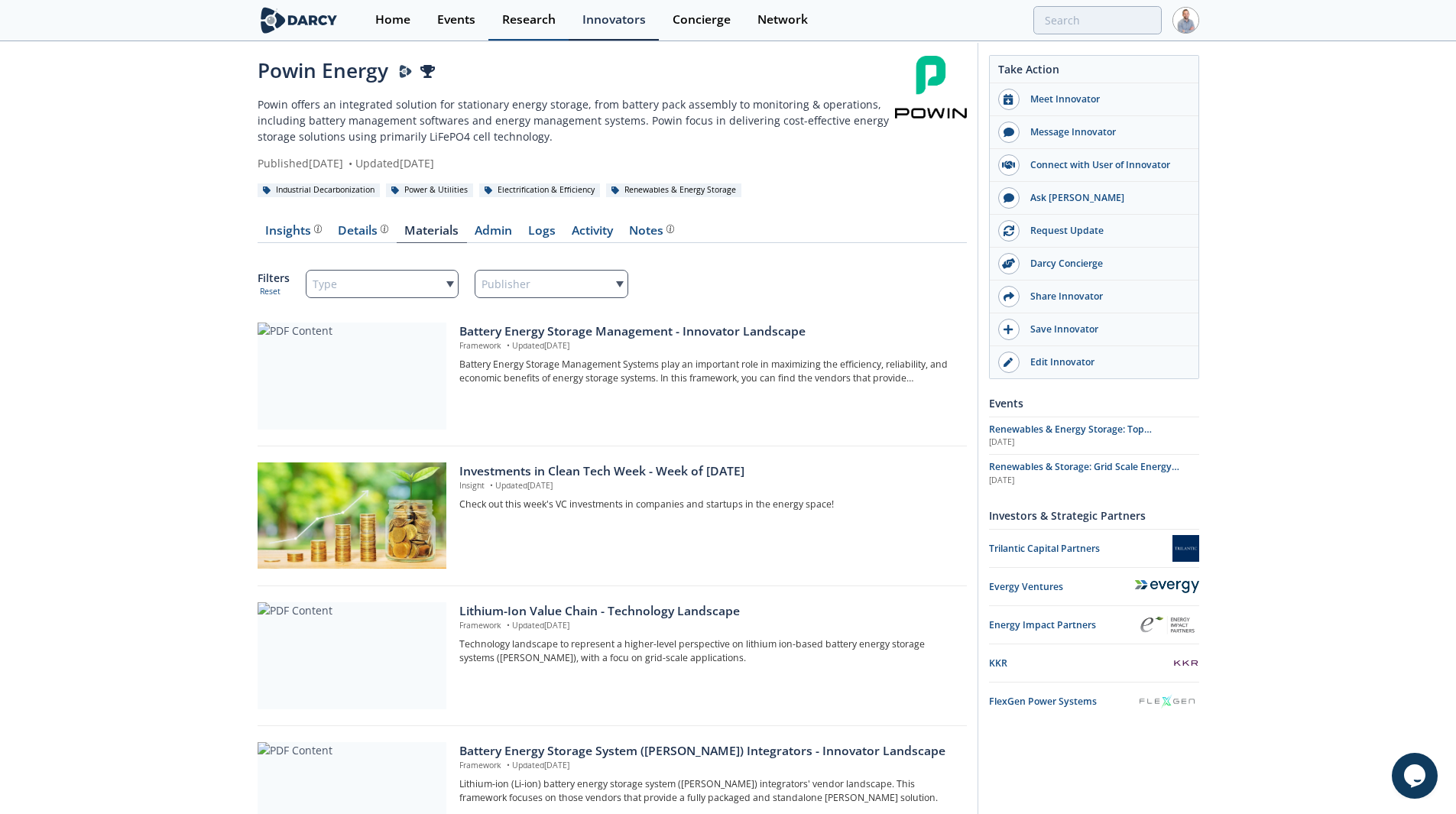
click at [548, 14] on div "Research" at bounding box center [528, 20] width 53 height 12
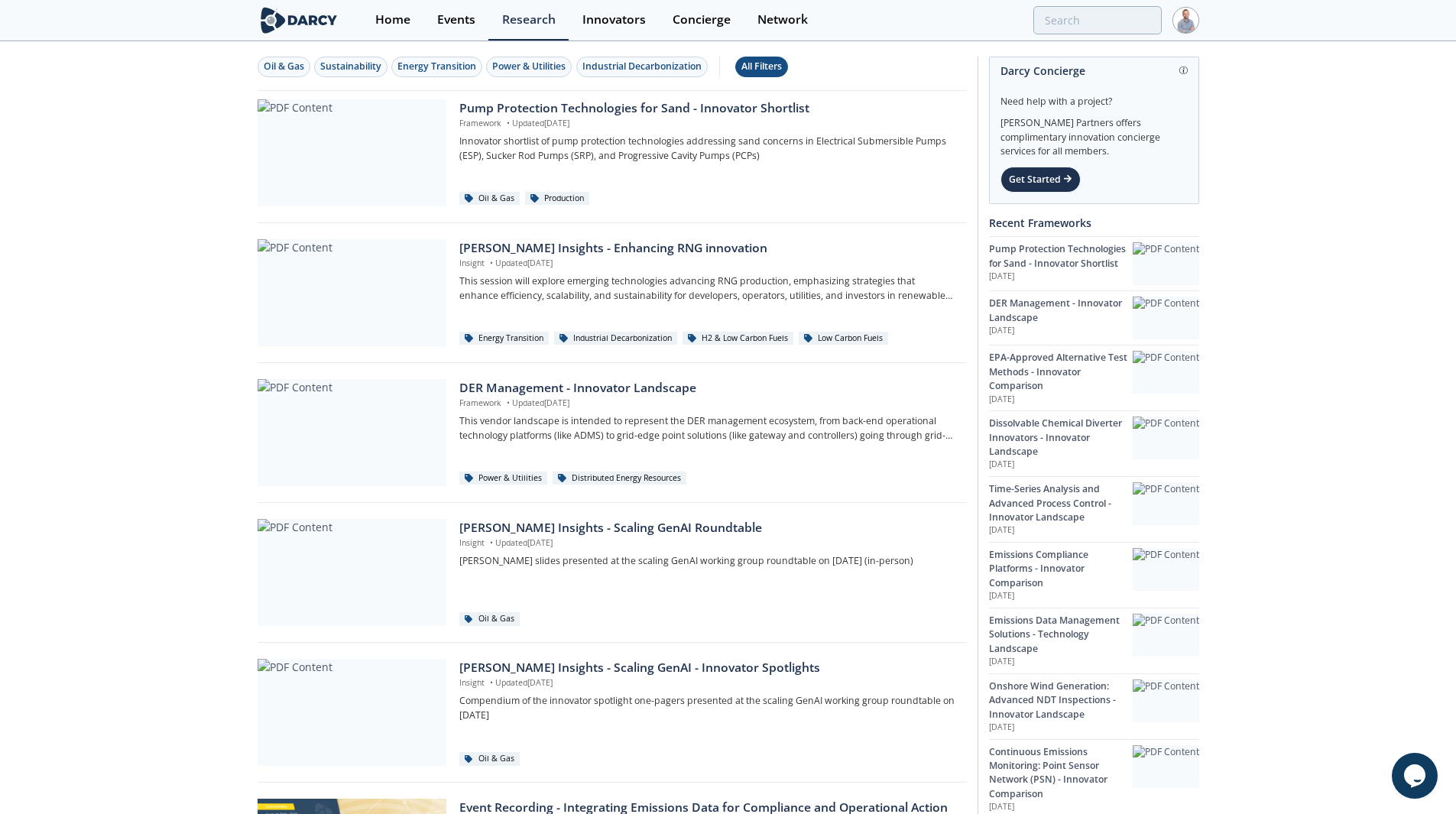
click at [764, 61] on div "All Filters" at bounding box center [762, 66] width 41 height 14
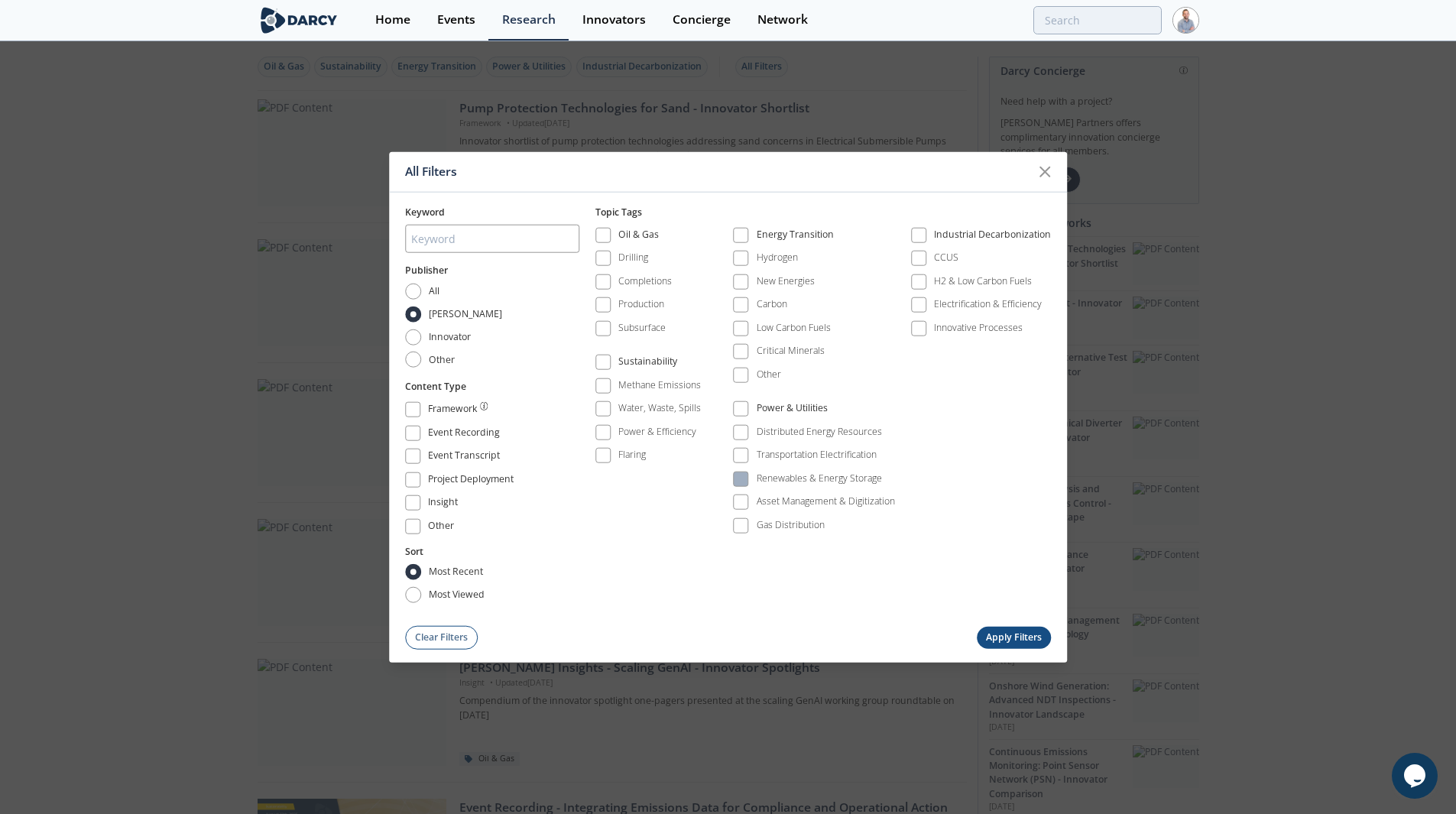
click at [809, 477] on div "Renewables & Energy Storage" at bounding box center [819, 479] width 126 height 14
click at [470, 415] on div "Framework" at bounding box center [453, 411] width 51 height 18
click at [1033, 640] on button "Apply Filters" at bounding box center [1014, 637] width 75 height 22
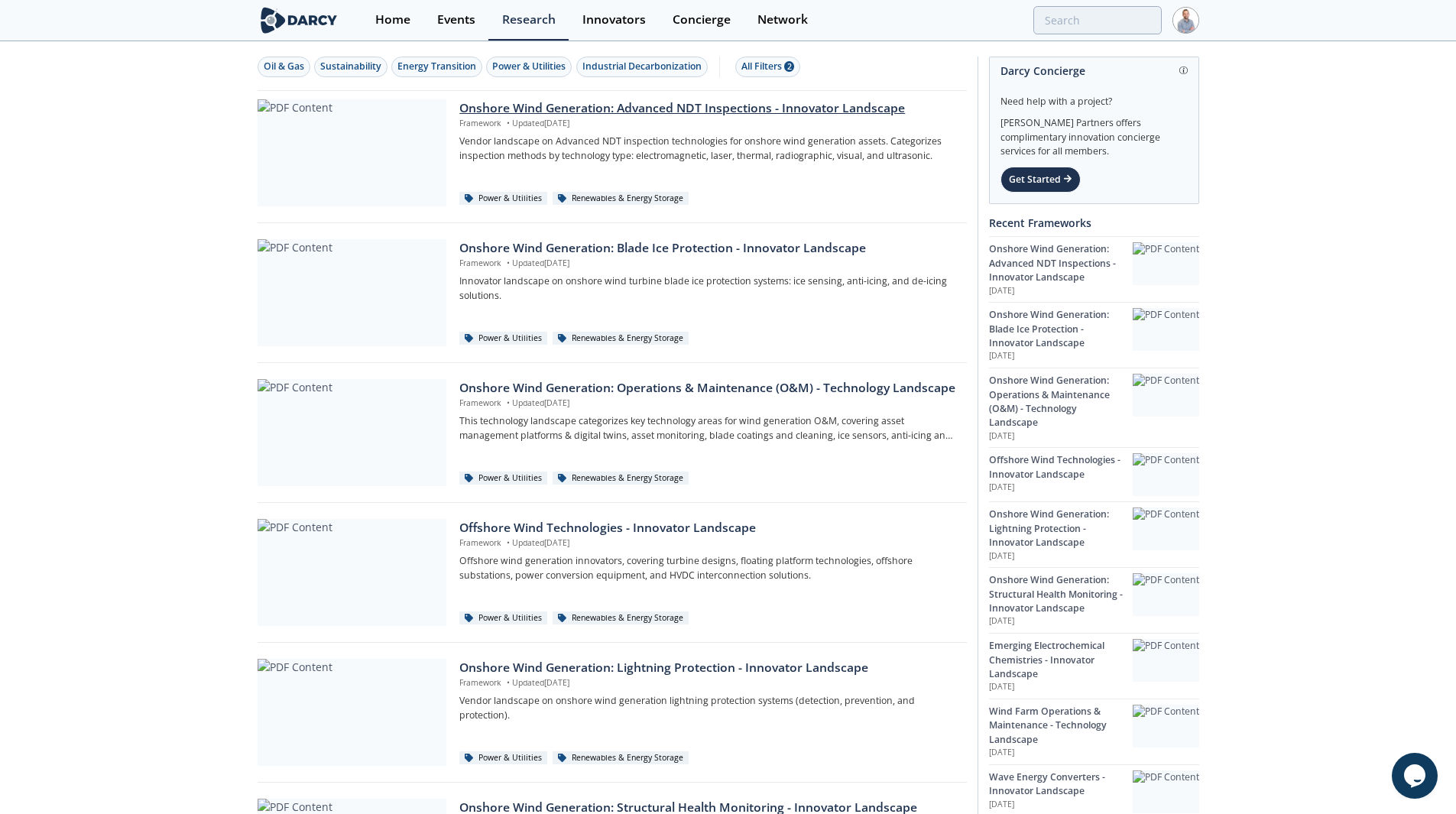
click at [642, 113] on div "Onshore Wind Generation: Advanced NDT Inspections - Innovator Landscape" at bounding box center [707, 109] width 496 height 18
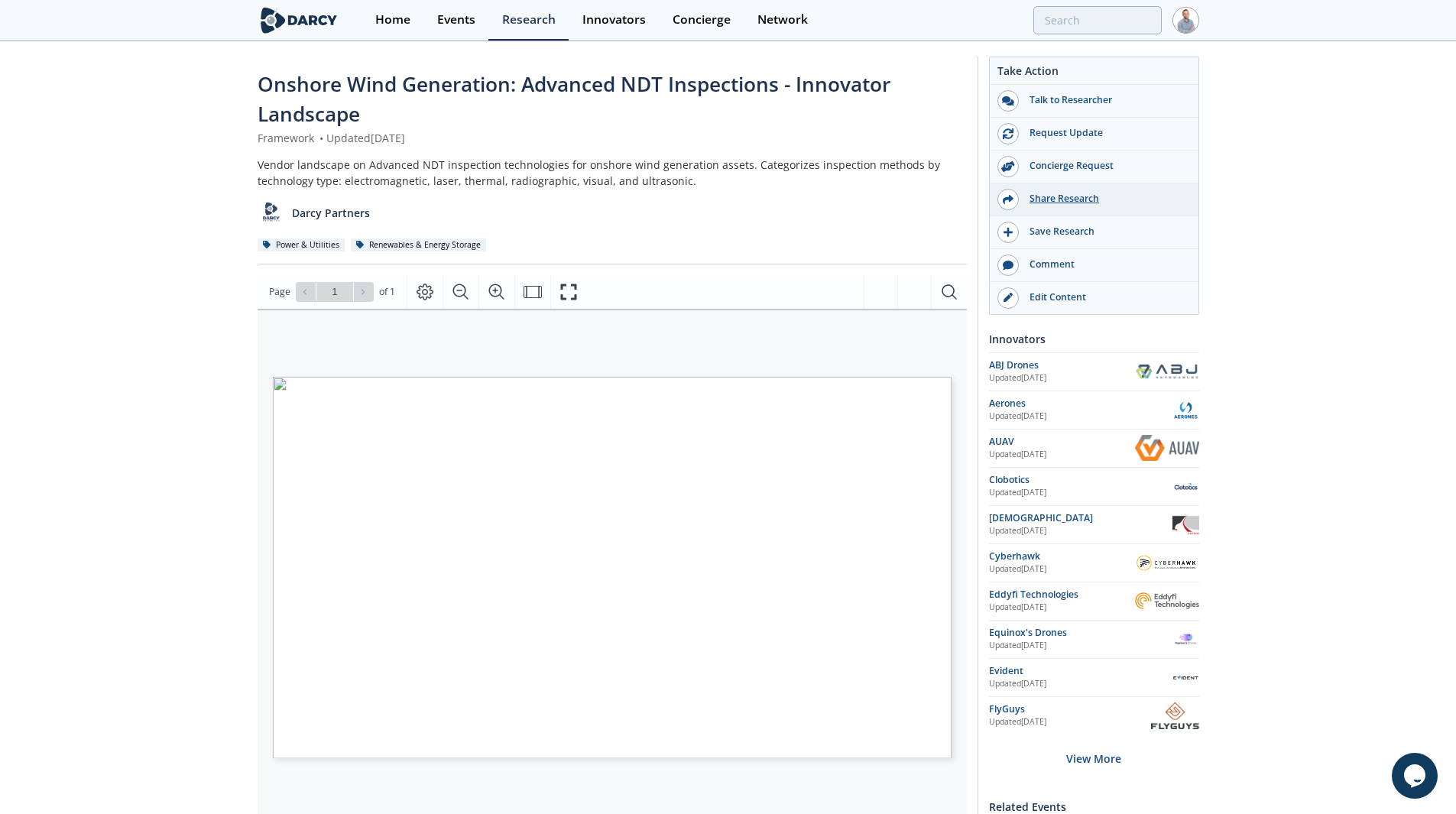
click at [1078, 195] on div "Share Research" at bounding box center [1104, 199] width 171 height 14
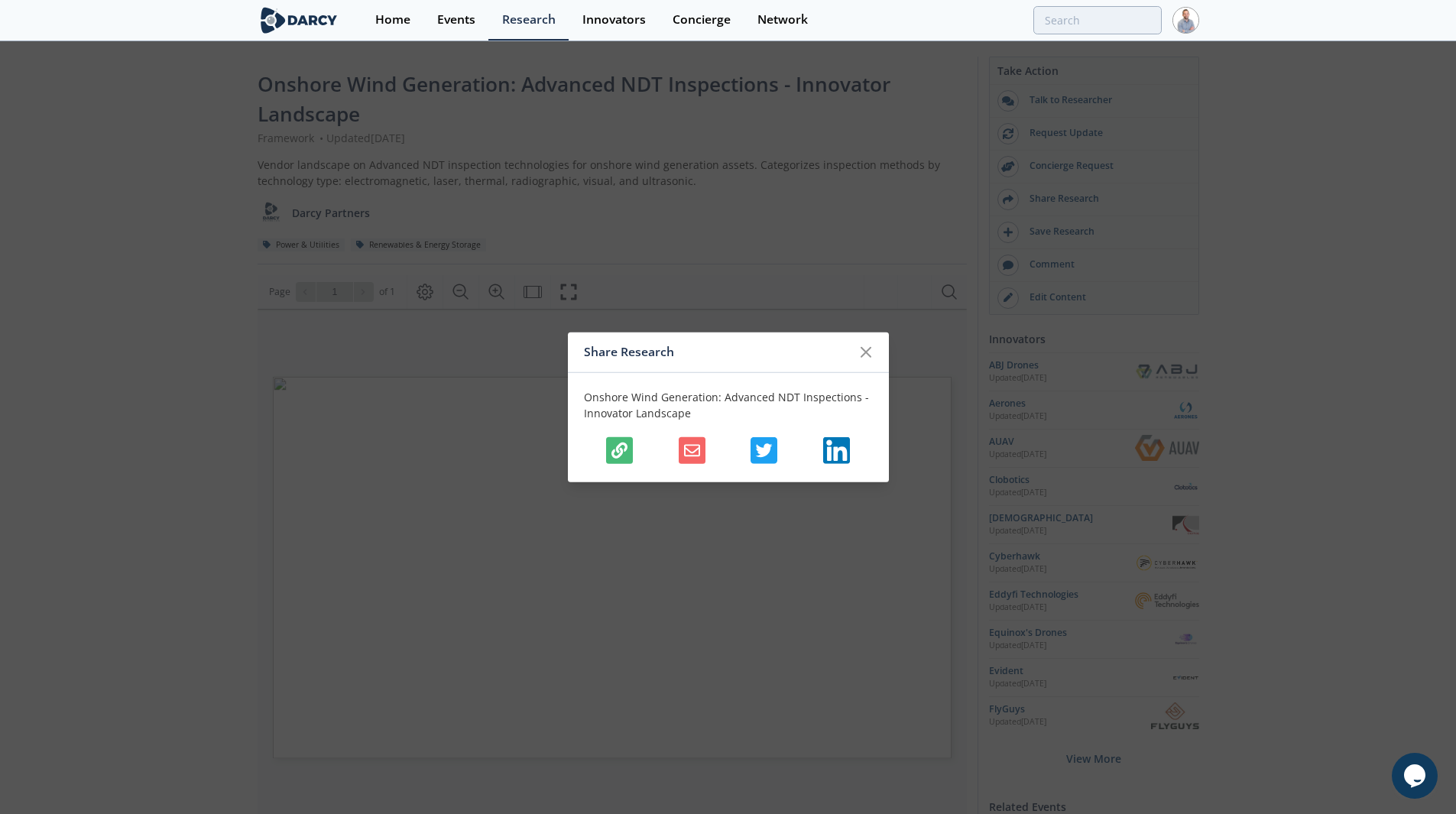
click at [624, 453] on icon "button" at bounding box center [619, 449] width 16 height 16
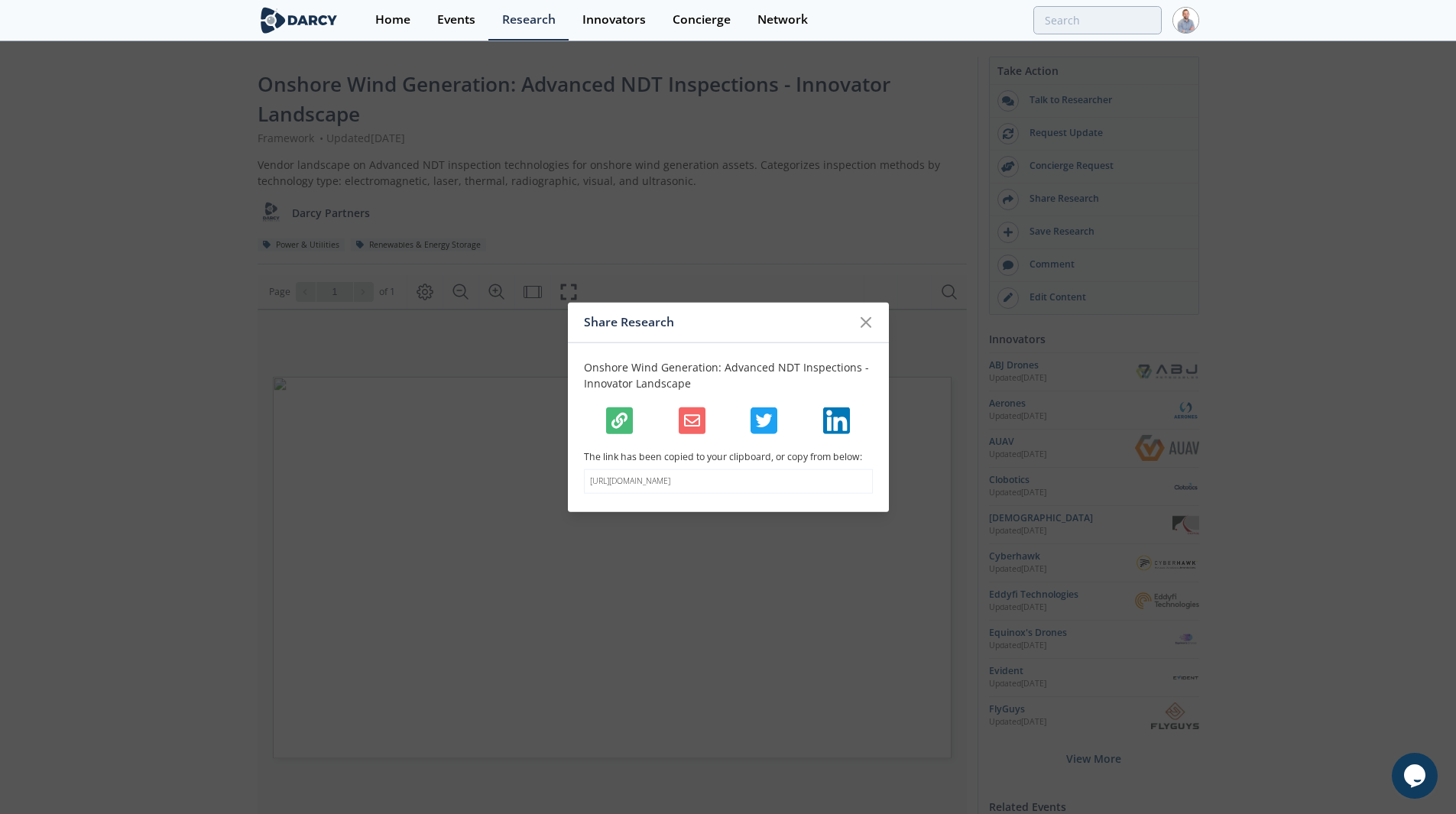
click at [215, 435] on div "Share Research Onshore Wind Generation: Advanced NDT Inspections - Innovator La…" at bounding box center [728, 407] width 1456 height 814
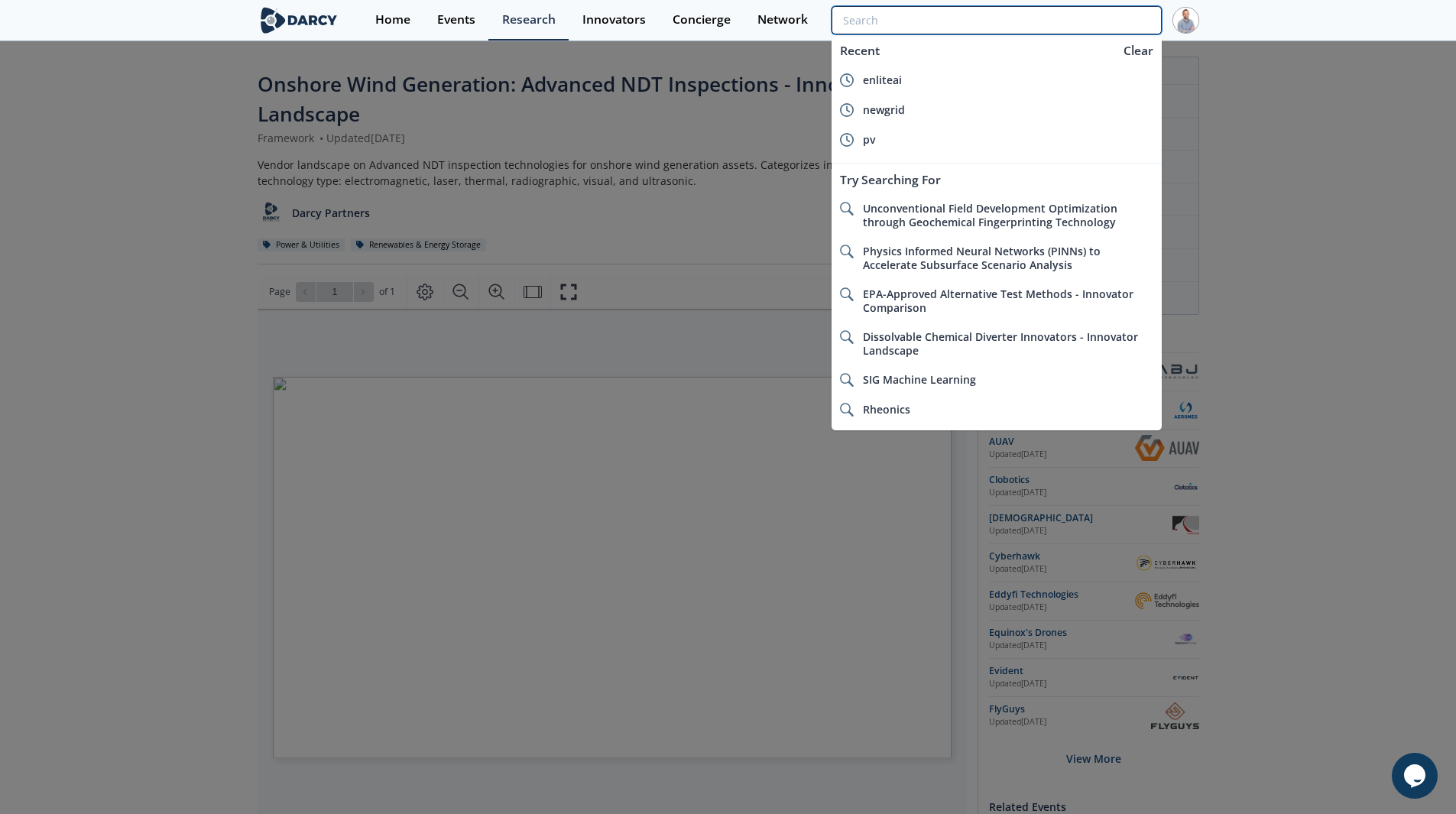
click at [1101, 21] on input "search" at bounding box center [996, 20] width 329 height 29
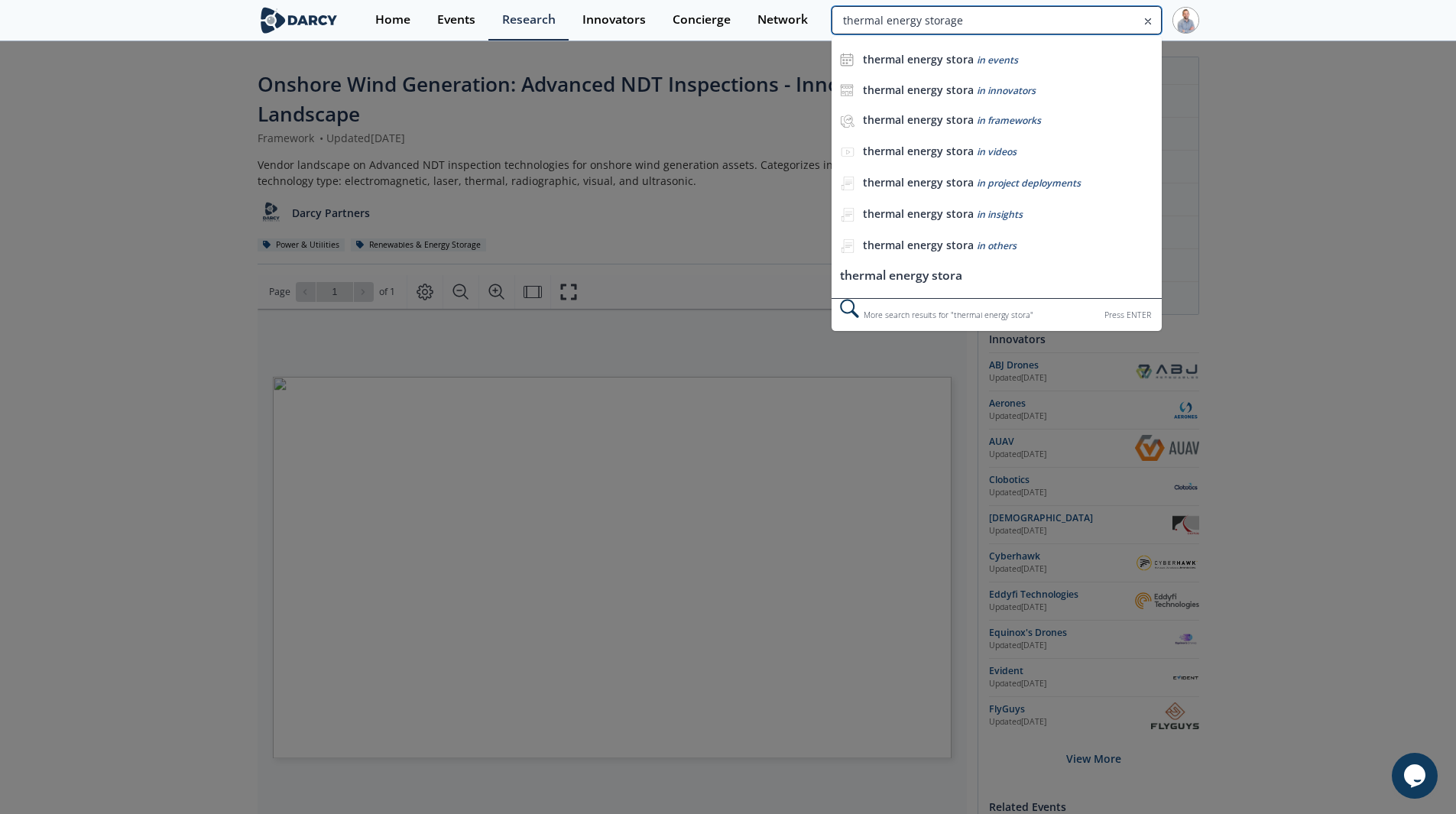
type input "thermal energy storage"
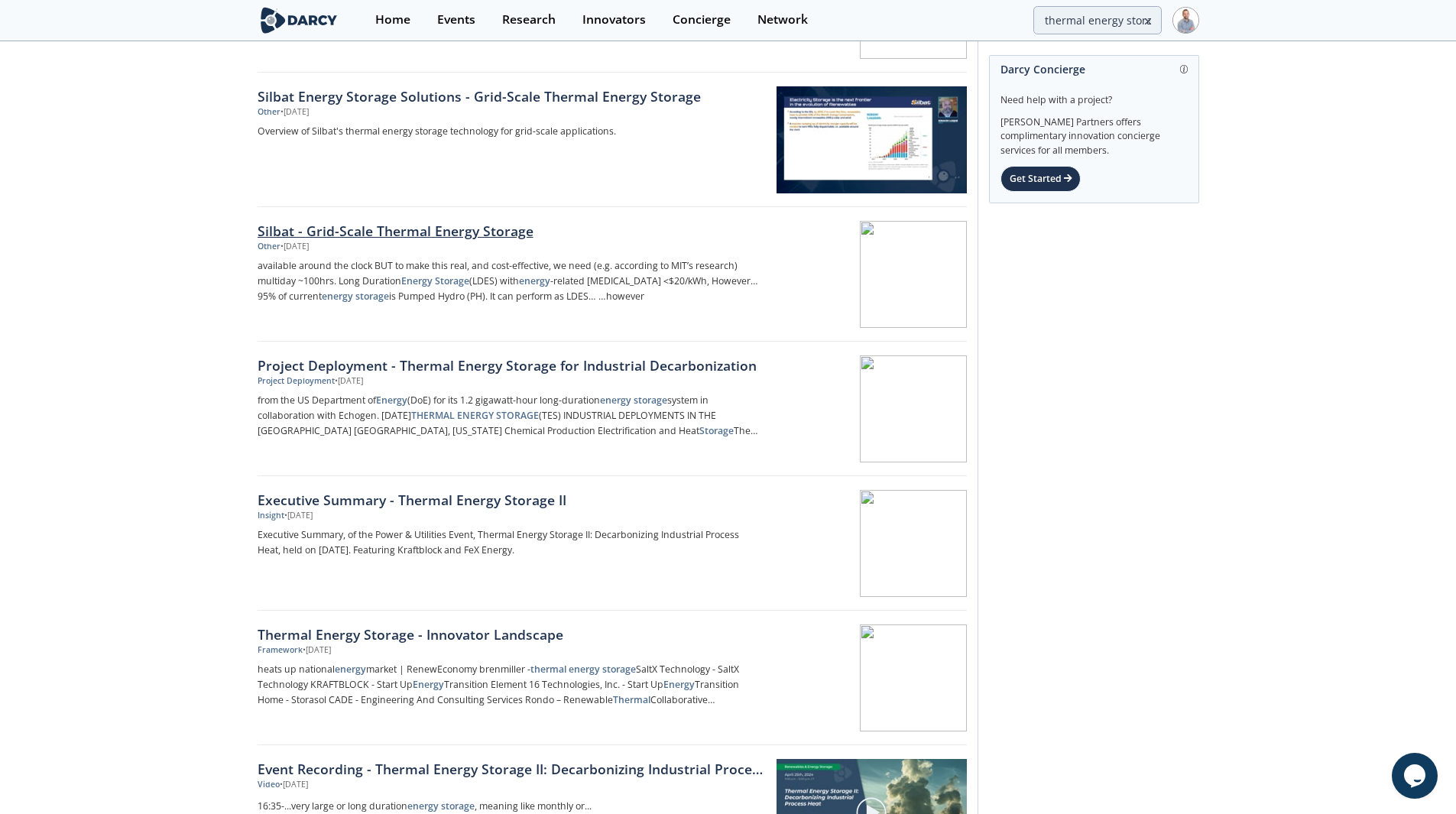
scroll to position [306, 0]
